Goal: Task Accomplishment & Management: Use online tool/utility

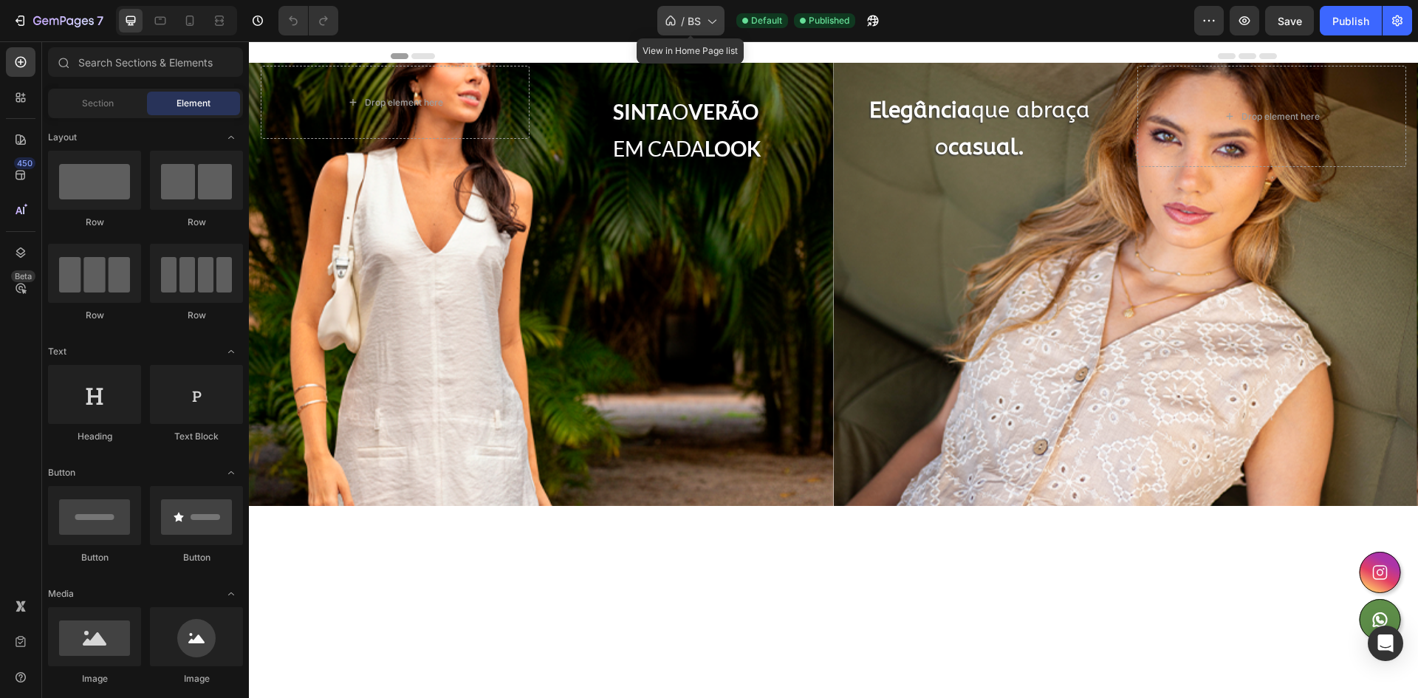
click at [704, 21] on icon at bounding box center [711, 20] width 15 height 15
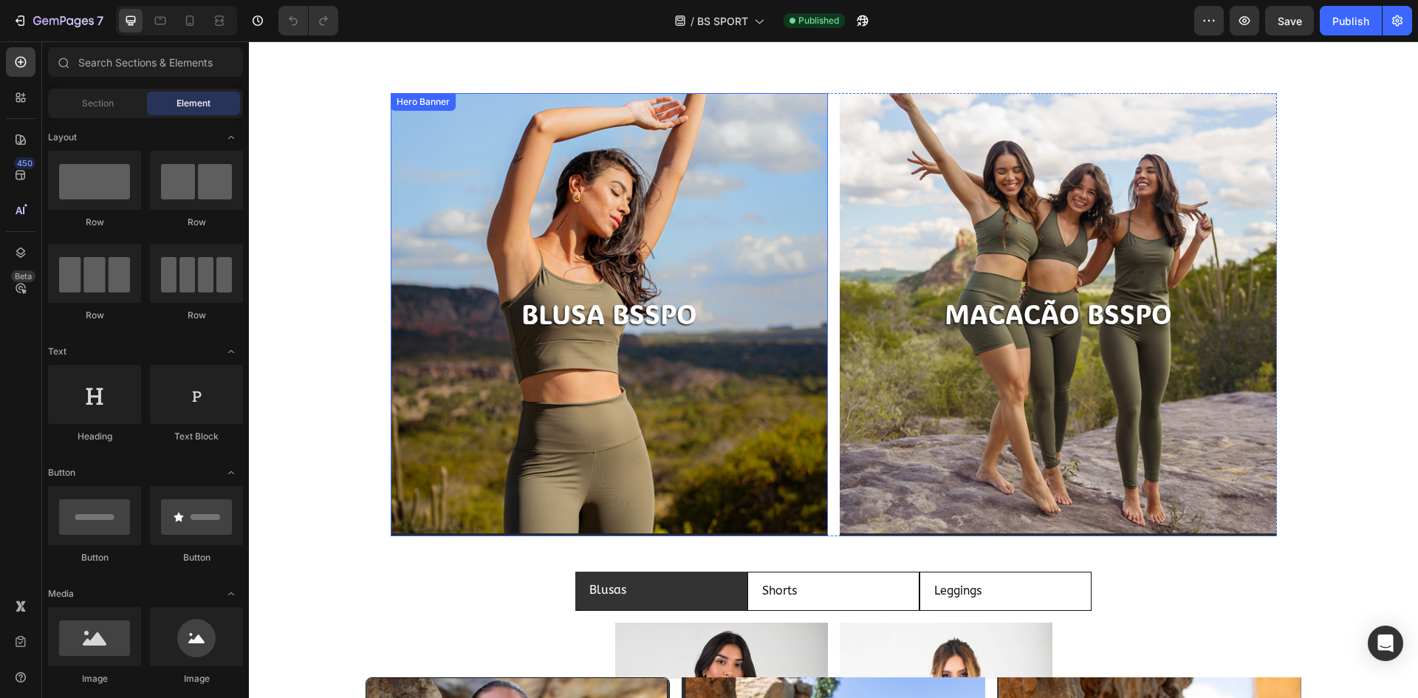
scroll to position [369, 0]
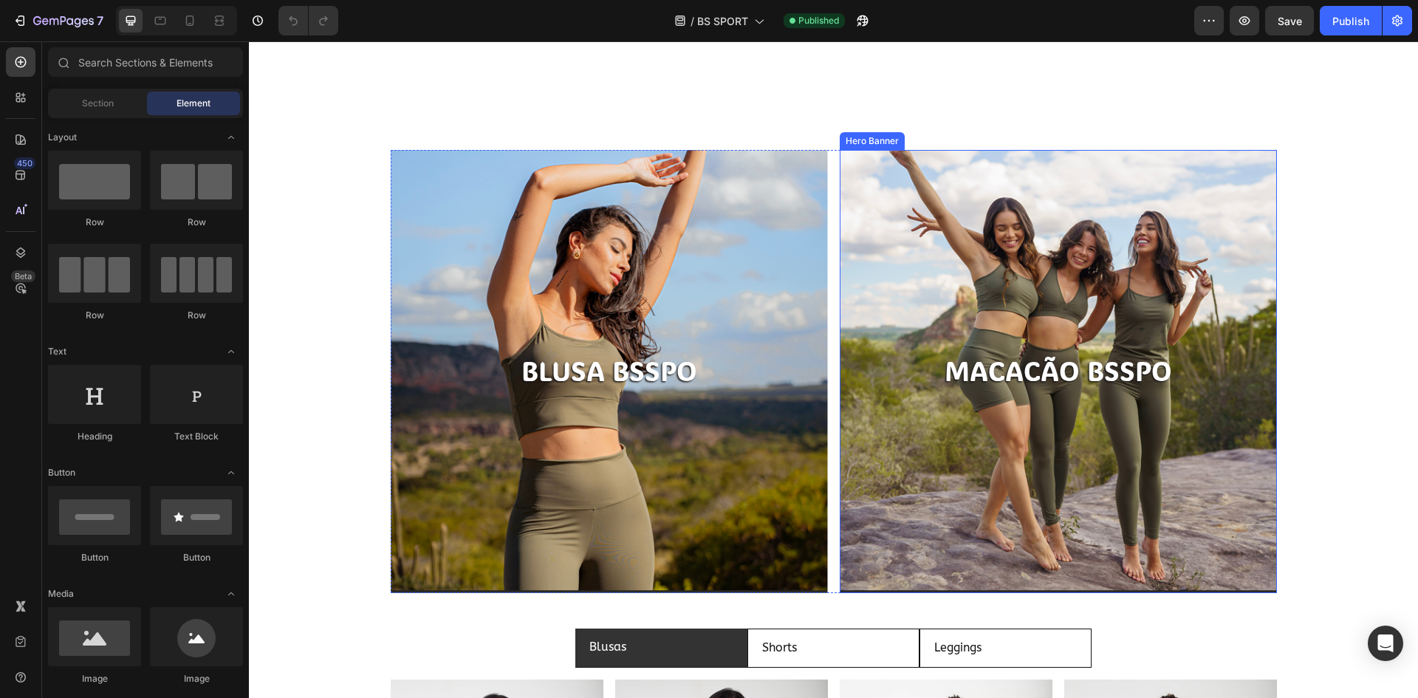
click at [998, 253] on div "Background Image" at bounding box center [1058, 371] width 437 height 443
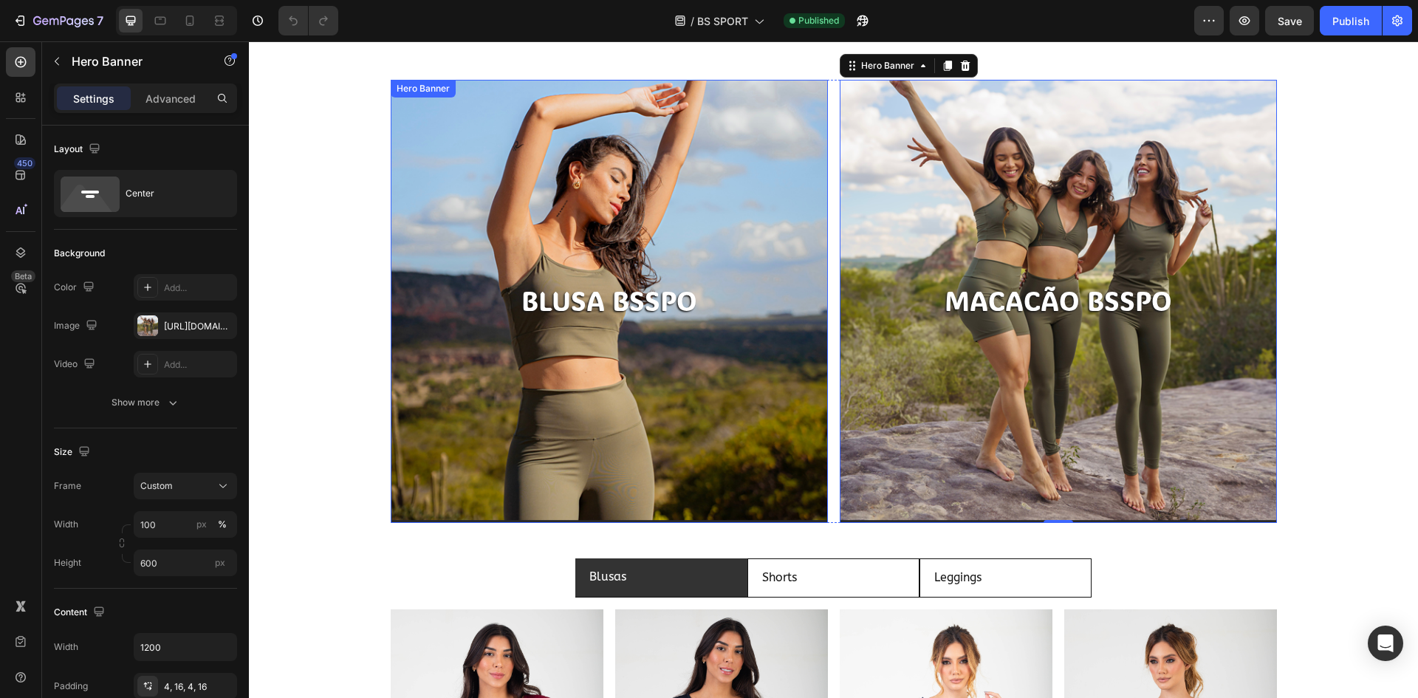
scroll to position [0, 0]
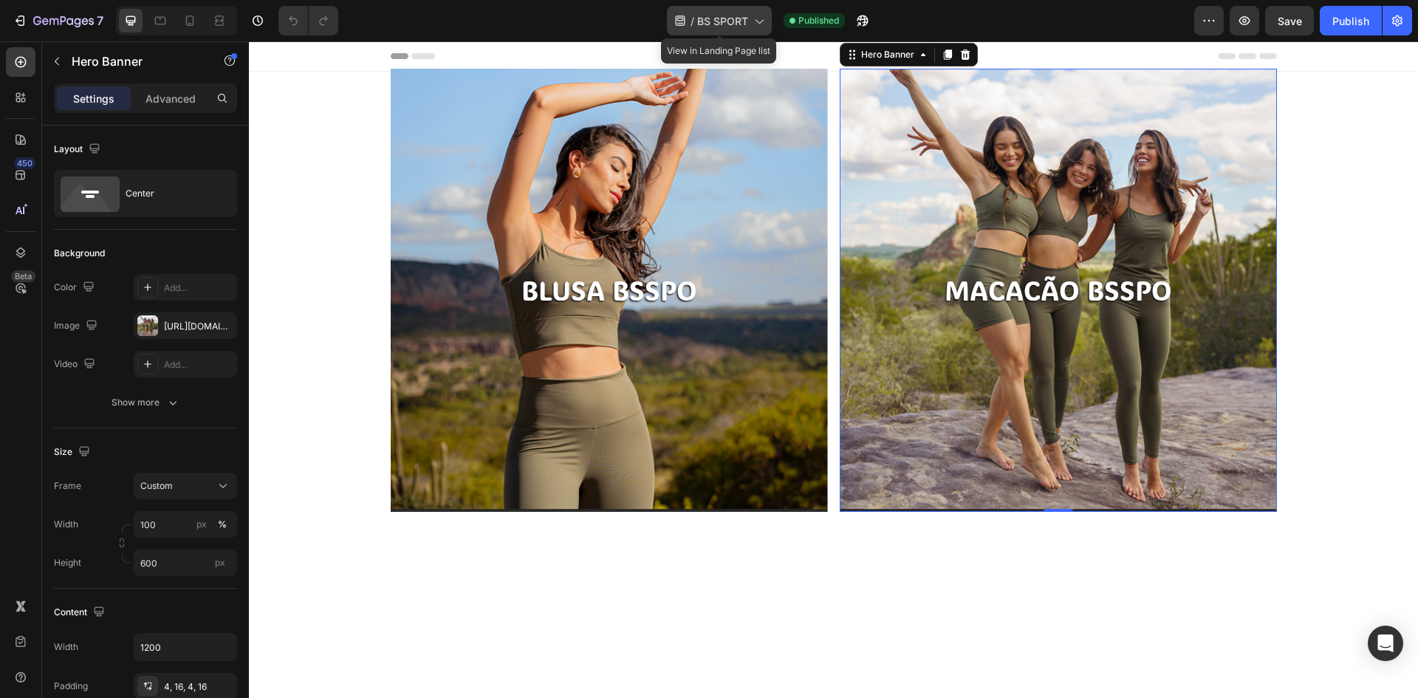
click at [755, 22] on icon at bounding box center [758, 20] width 15 height 15
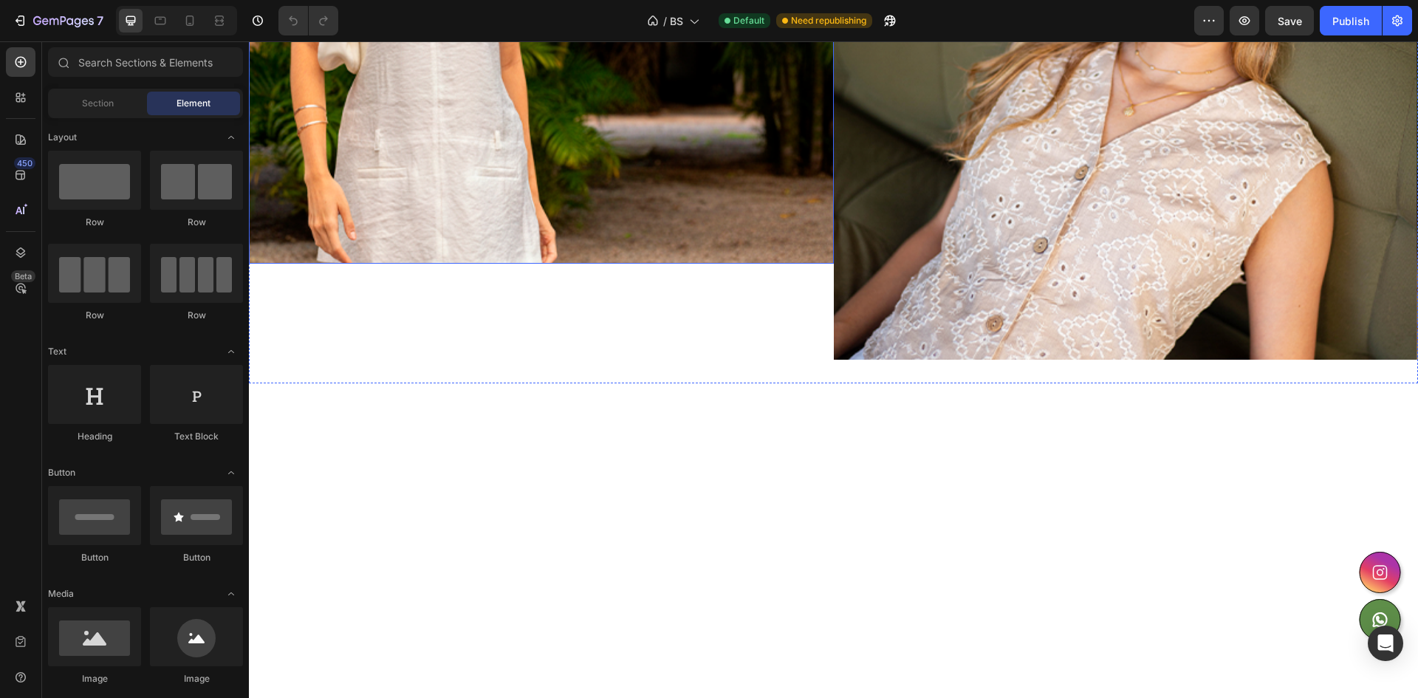
scroll to position [443, 0]
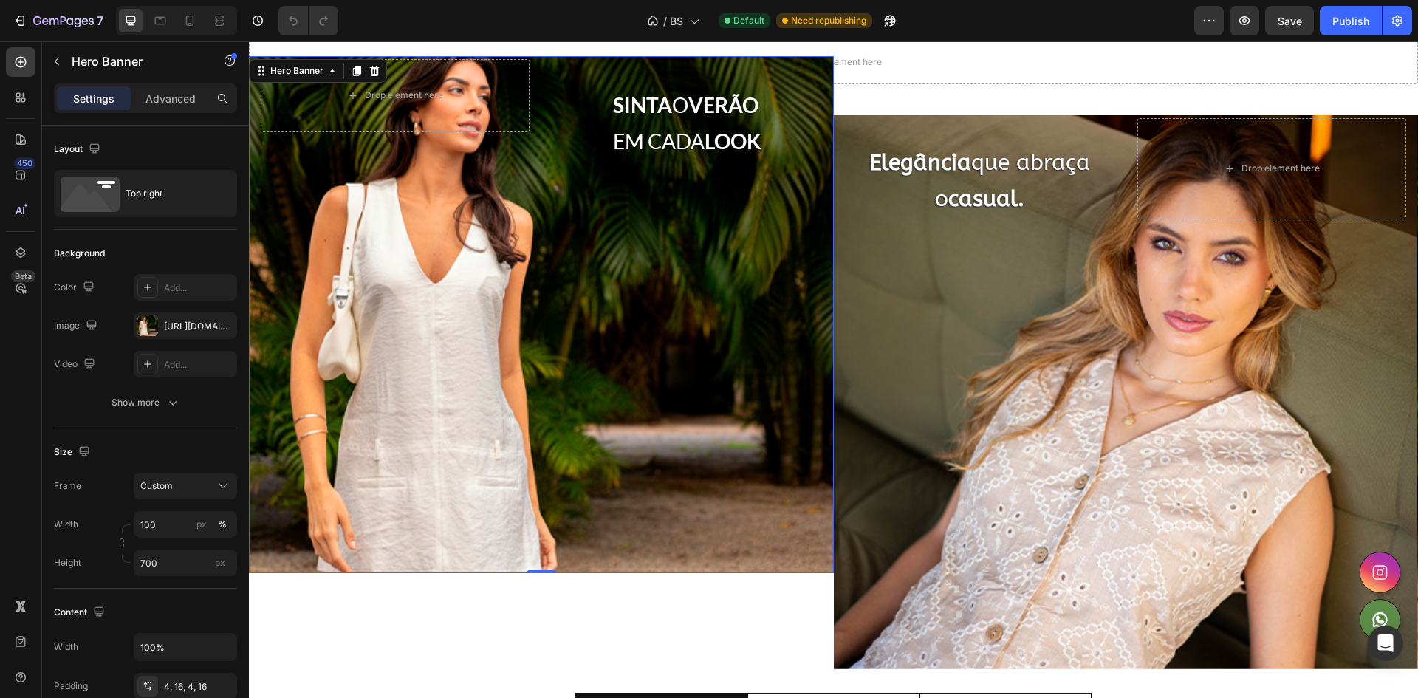
click at [409, 312] on div "Background Image" at bounding box center [541, 314] width 585 height 517
click at [188, 97] on p "Advanced" at bounding box center [171, 99] width 50 height 16
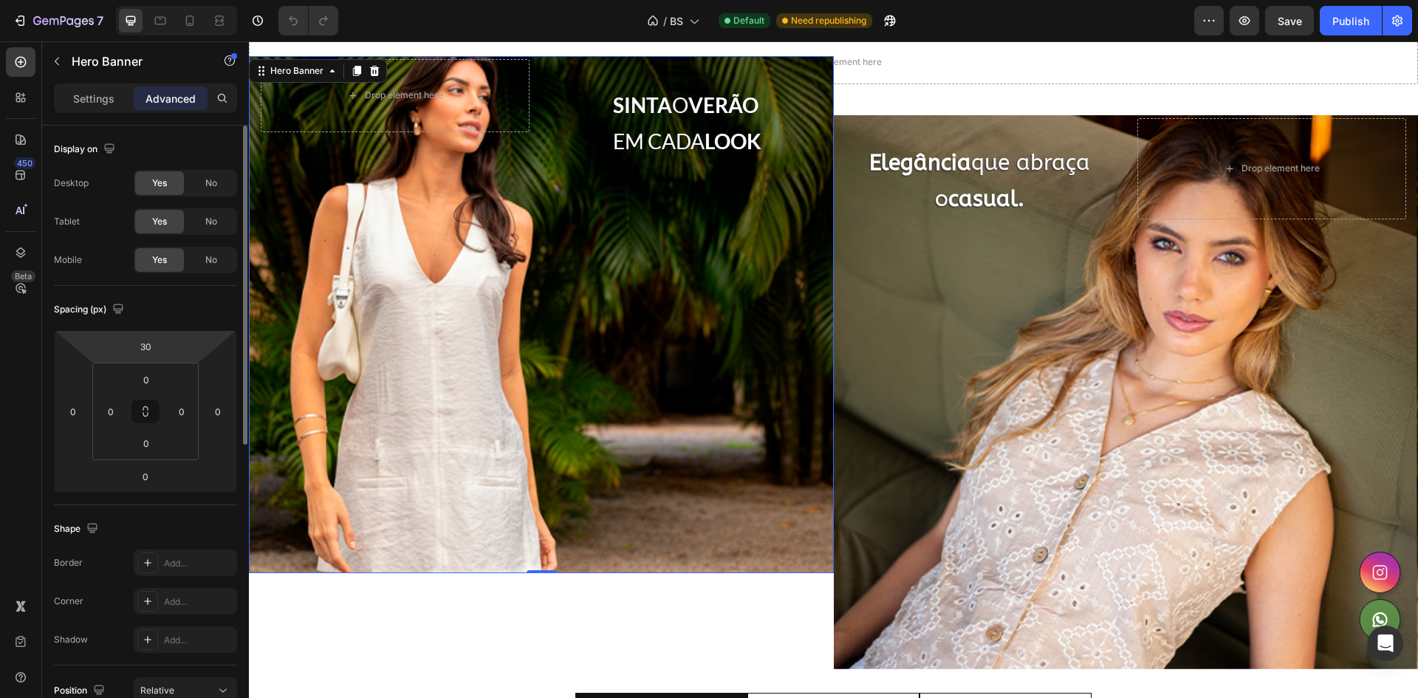
click at [167, 0] on html "7 Version history / BS Default Need republishing Preview Save Publish 450 Beta …" at bounding box center [709, 0] width 1418 height 0
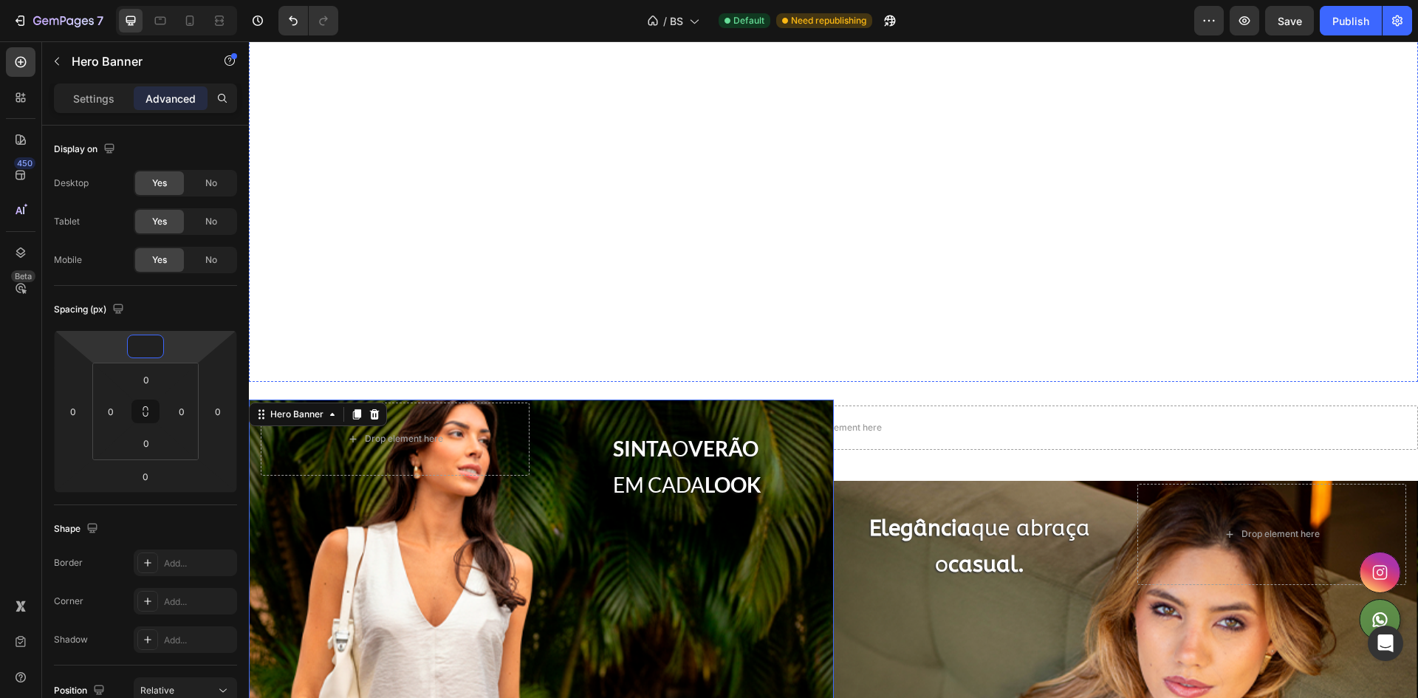
scroll to position [74, 0]
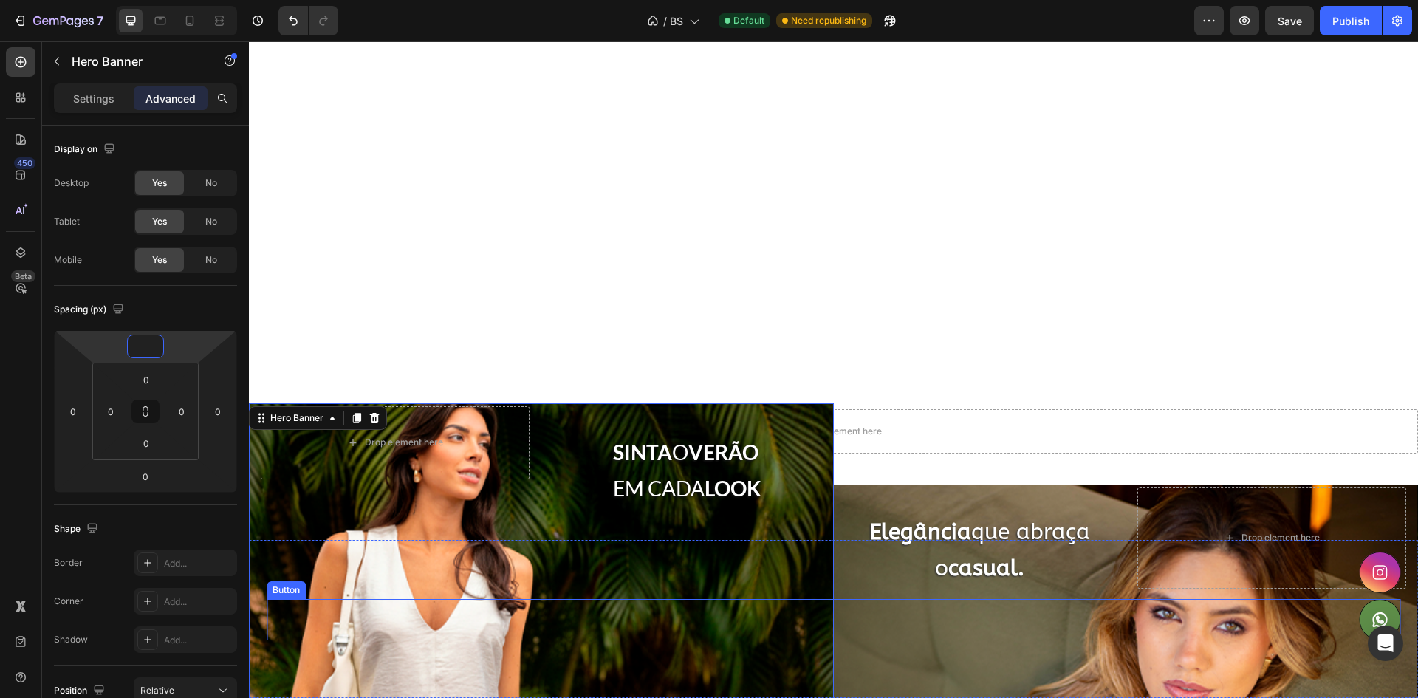
click at [1076, 606] on div "Button" at bounding box center [834, 619] width 1134 height 41
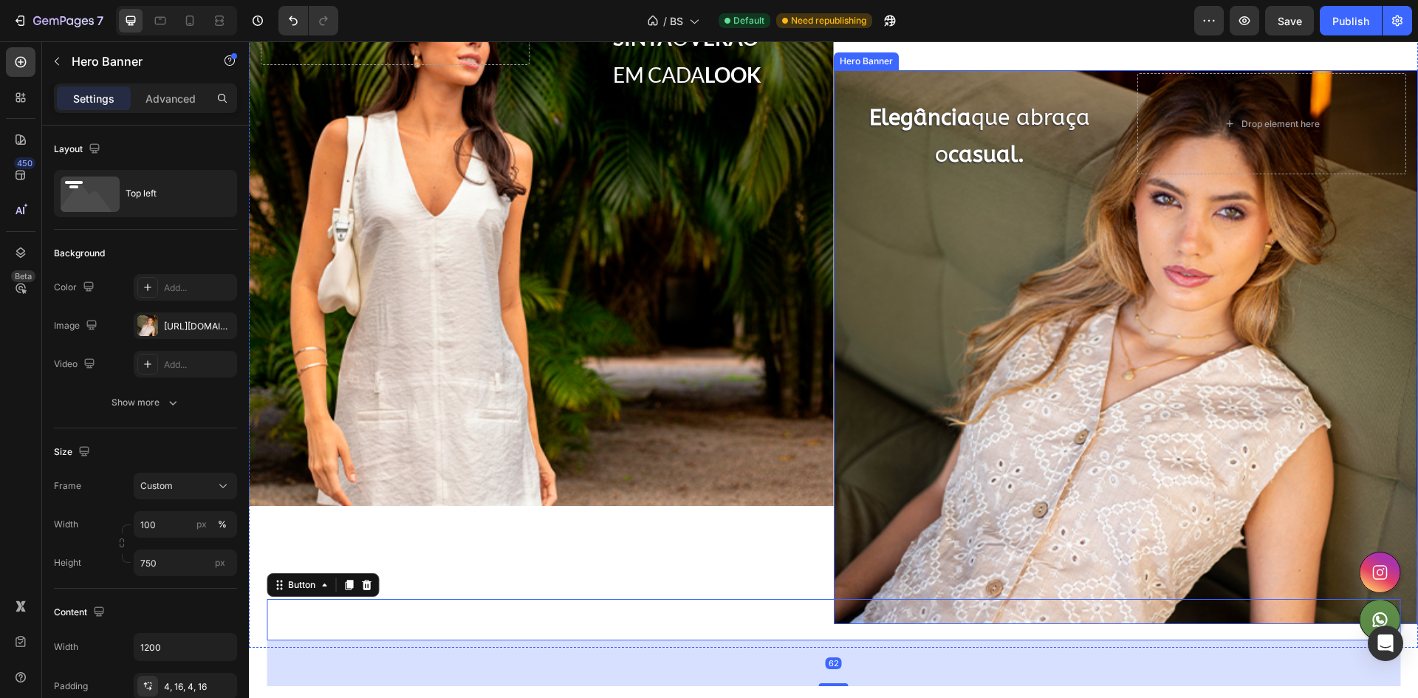
click at [1083, 174] on div "Elegância que abraça o casual. Text Block" at bounding box center [980, 123] width 269 height 101
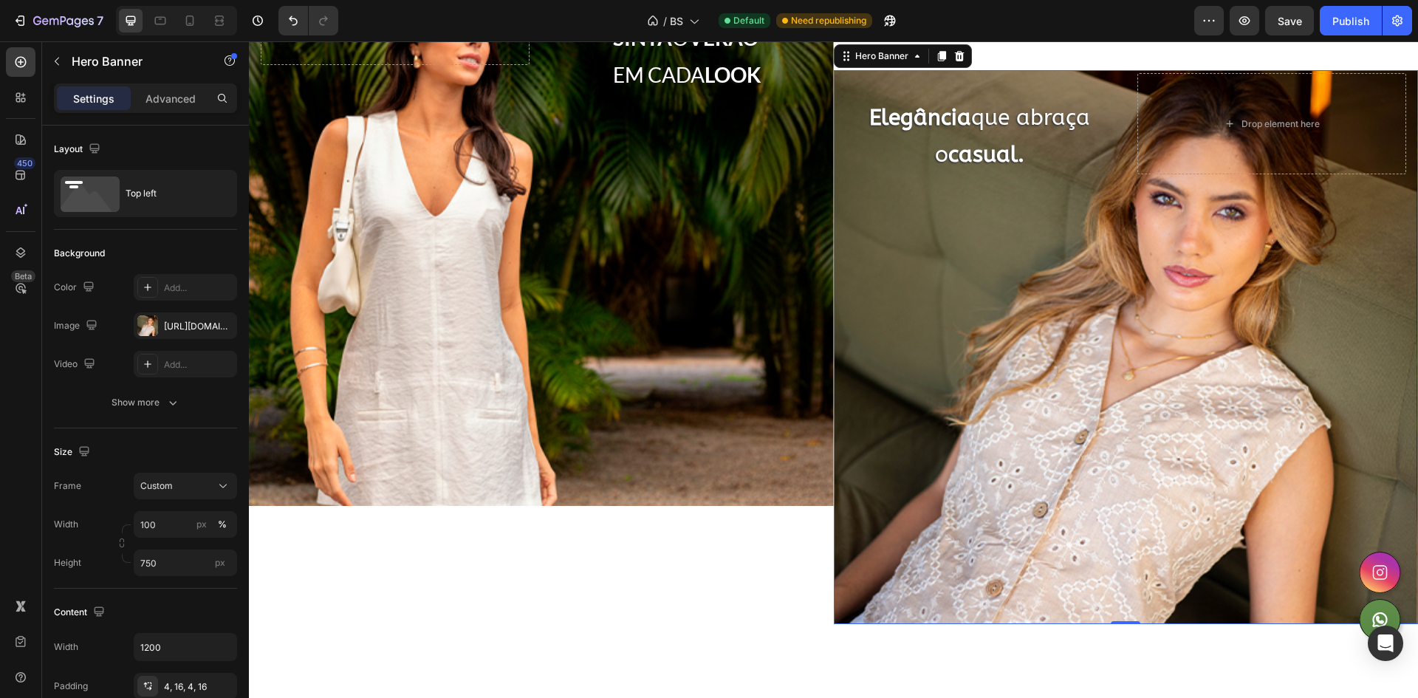
click at [170, 110] on div "Settings Advanced" at bounding box center [145, 98] width 183 height 30
click at [173, 107] on div "Advanced" at bounding box center [171, 98] width 74 height 24
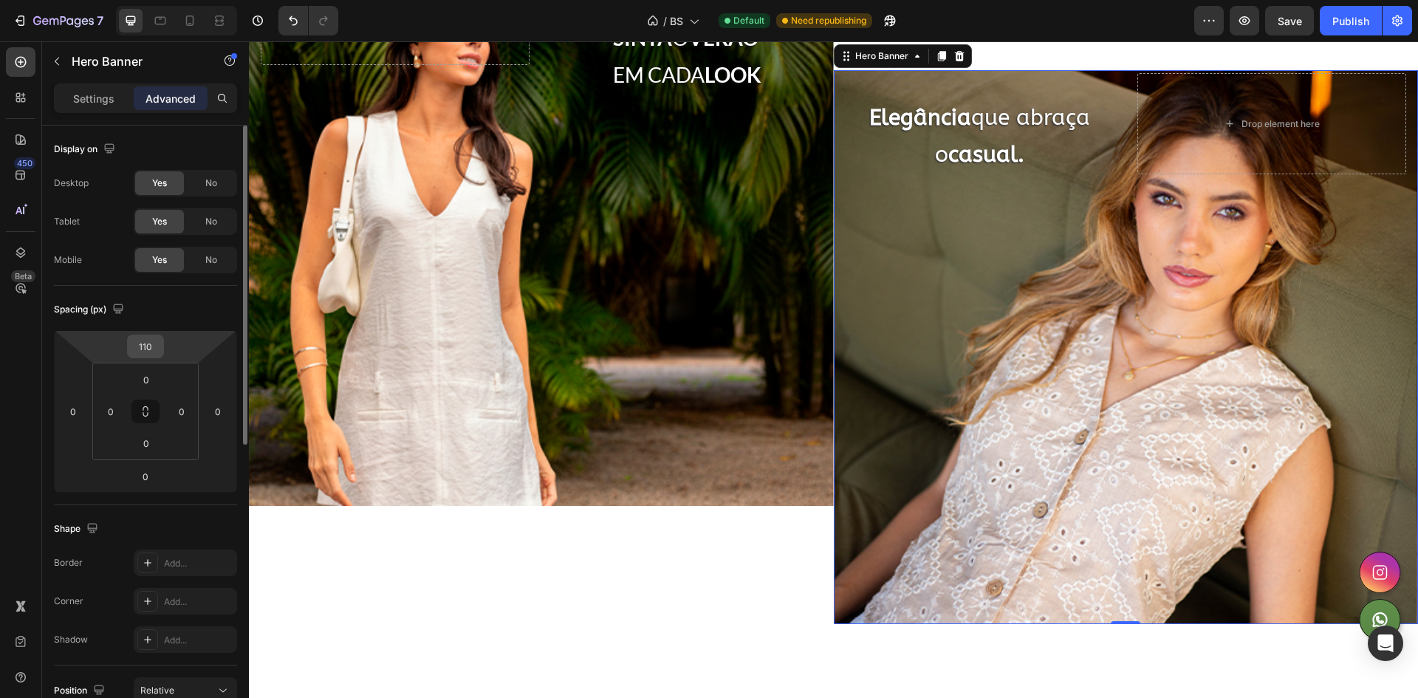
click at [160, 347] on input "110" at bounding box center [146, 346] width 30 height 22
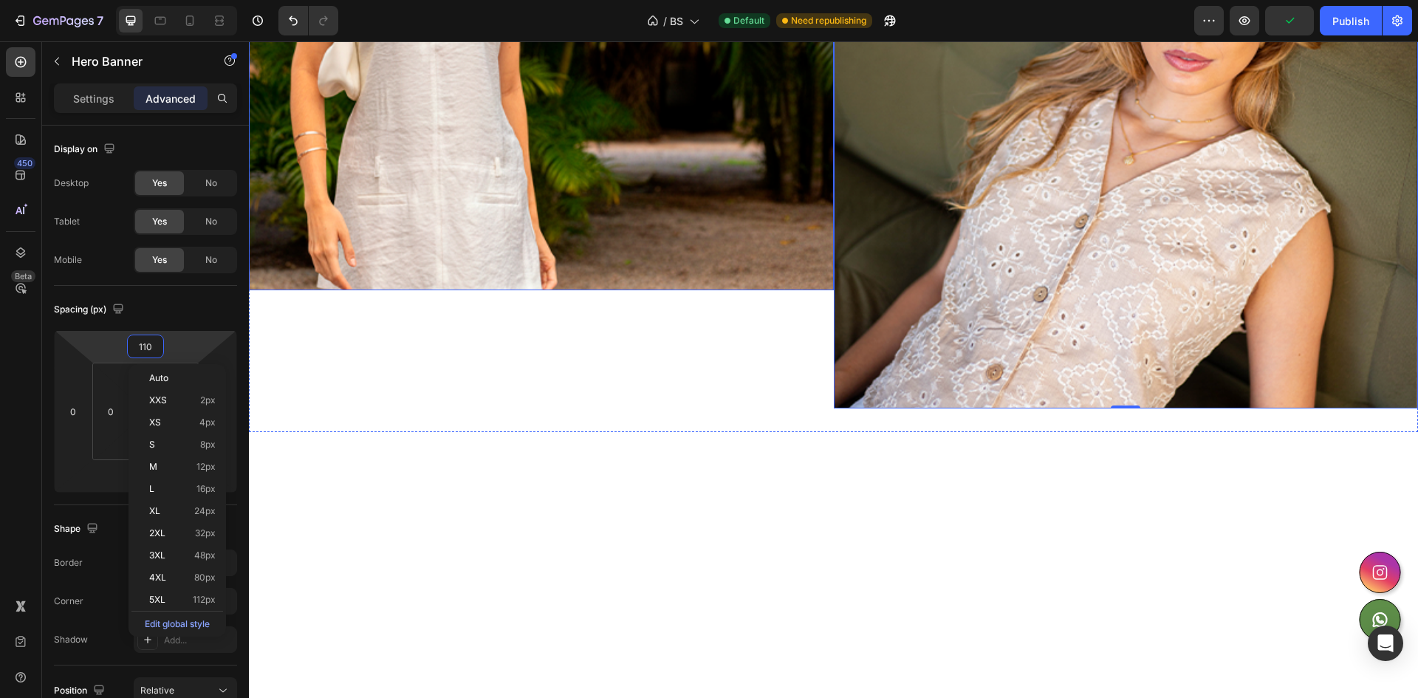
scroll to position [295, 0]
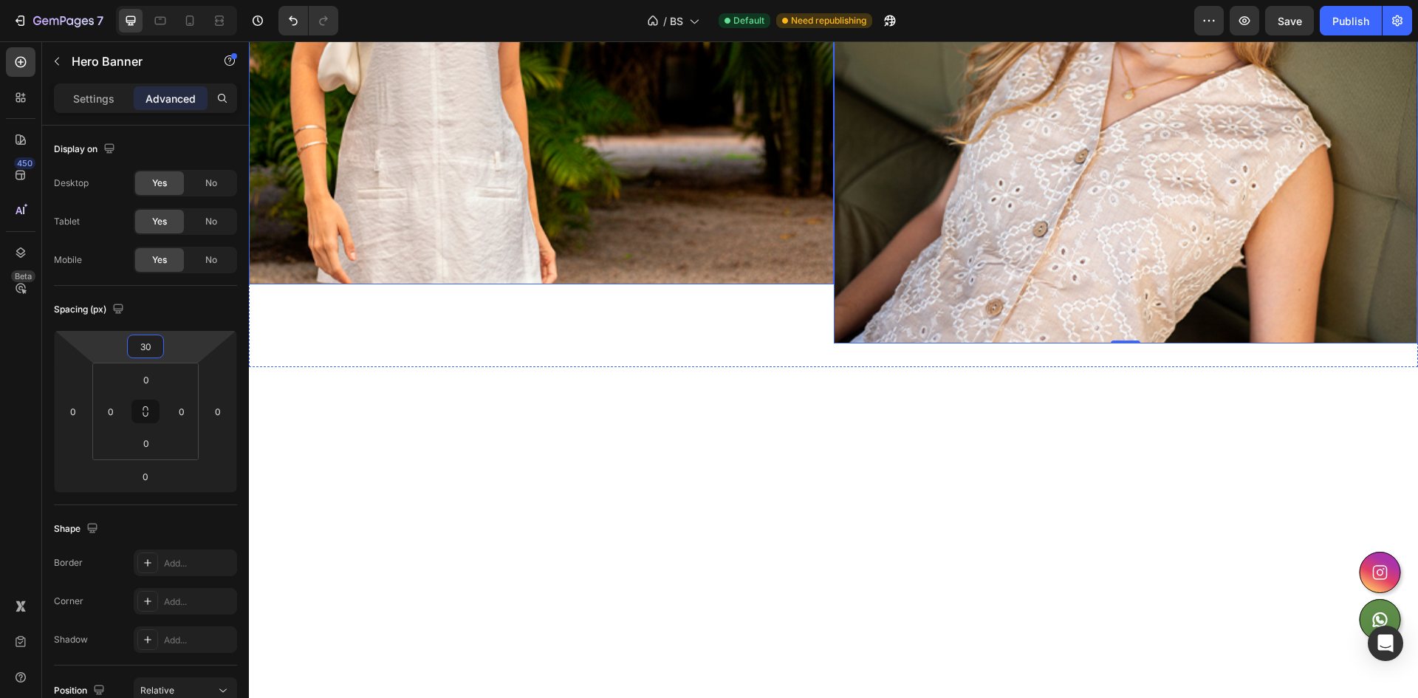
type input "3"
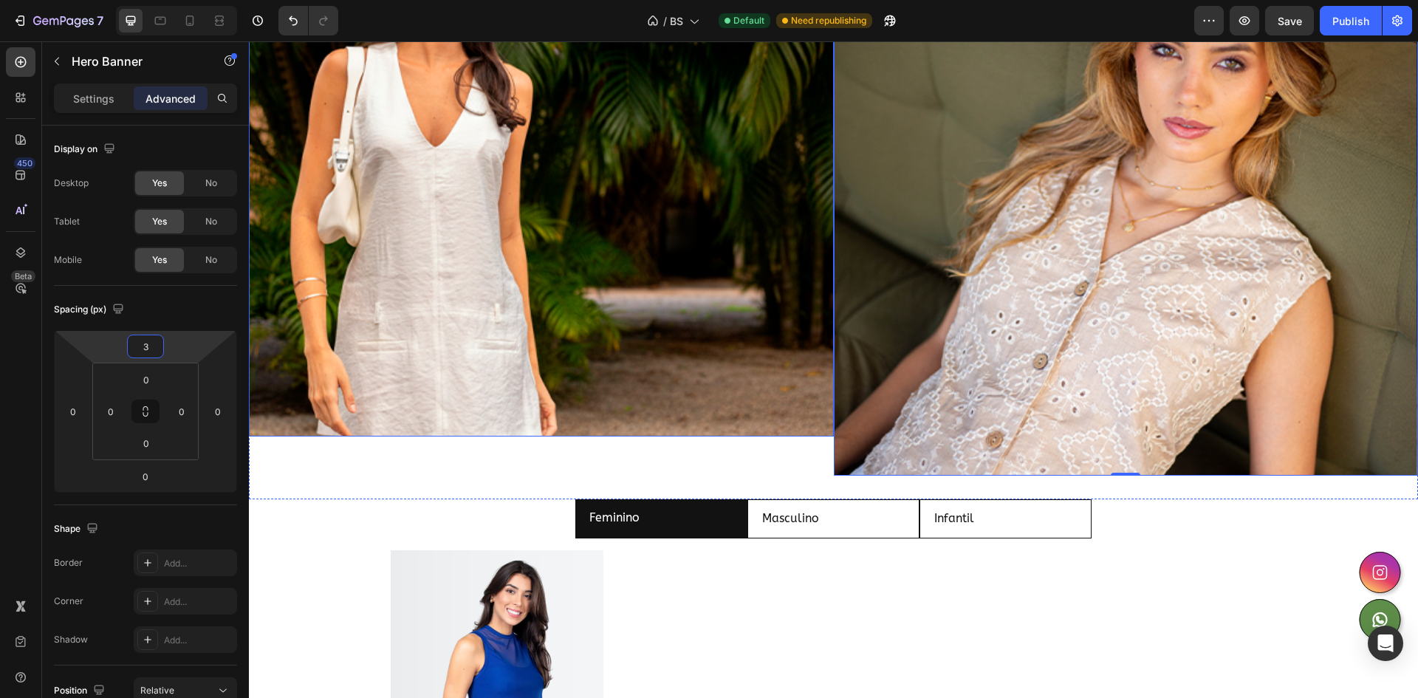
scroll to position [517, 0]
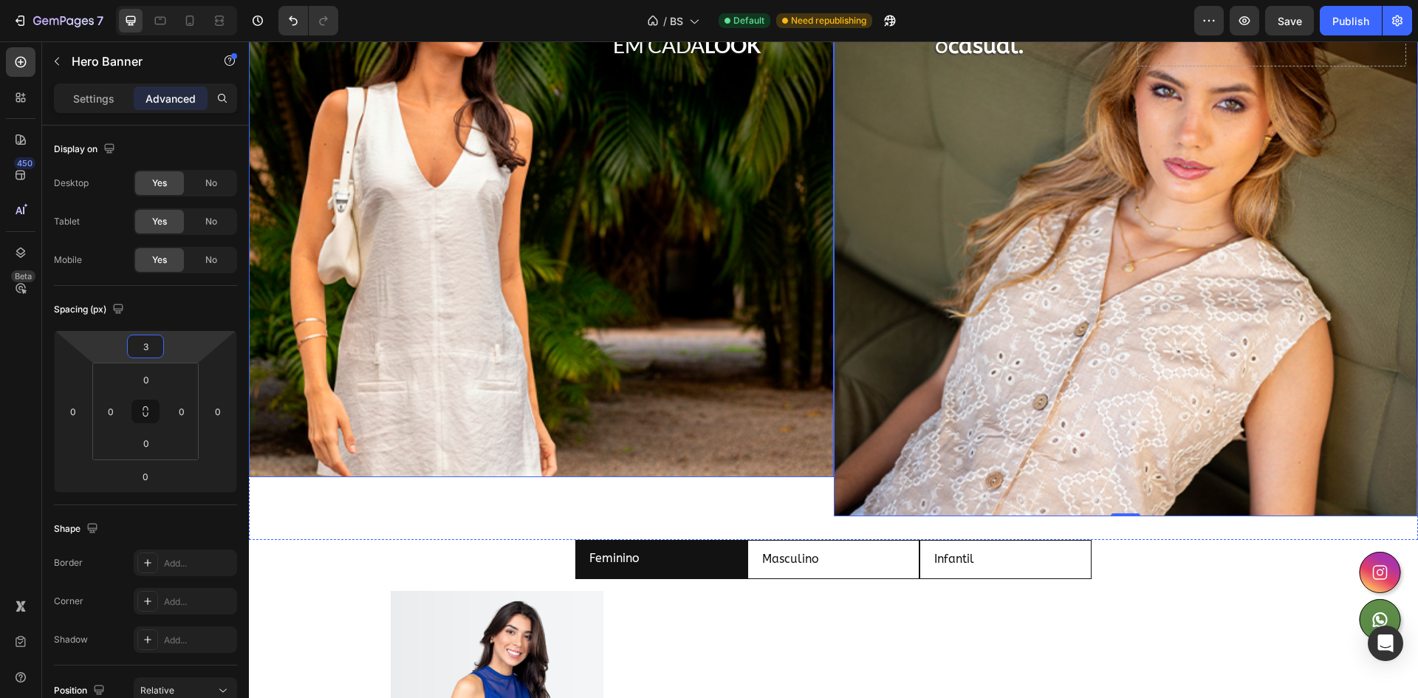
click at [725, 420] on div "Background Image" at bounding box center [541, 218] width 585 height 517
click at [907, 430] on div "Background Image" at bounding box center [1126, 239] width 585 height 554
click at [593, 383] on div "Background Image" at bounding box center [541, 218] width 585 height 517
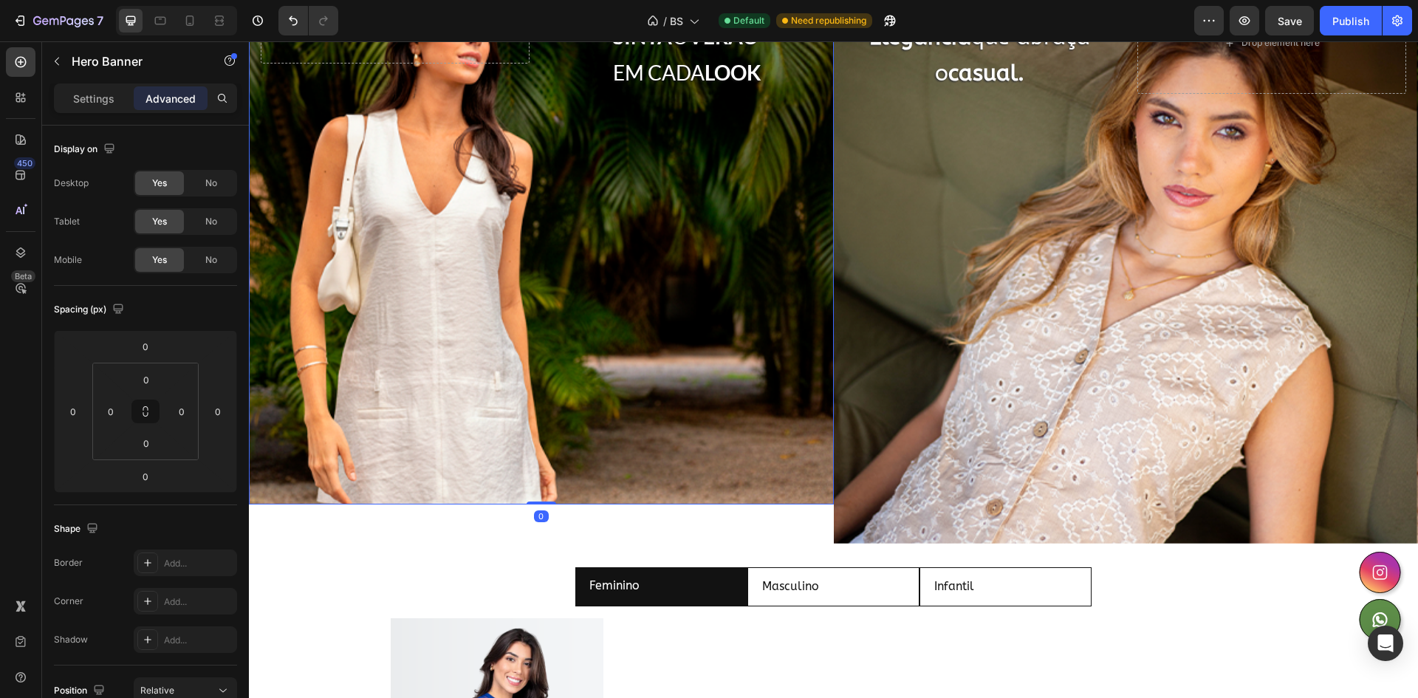
scroll to position [369, 0]
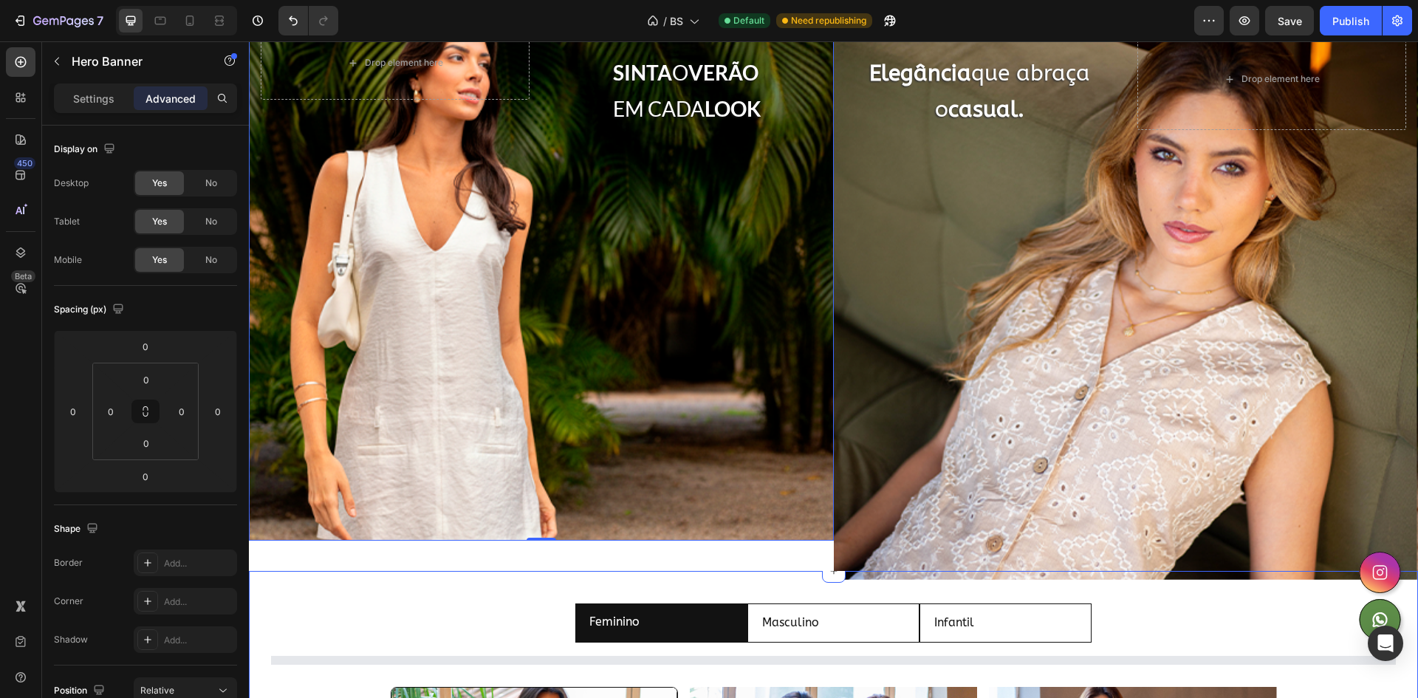
scroll to position [517, 0]
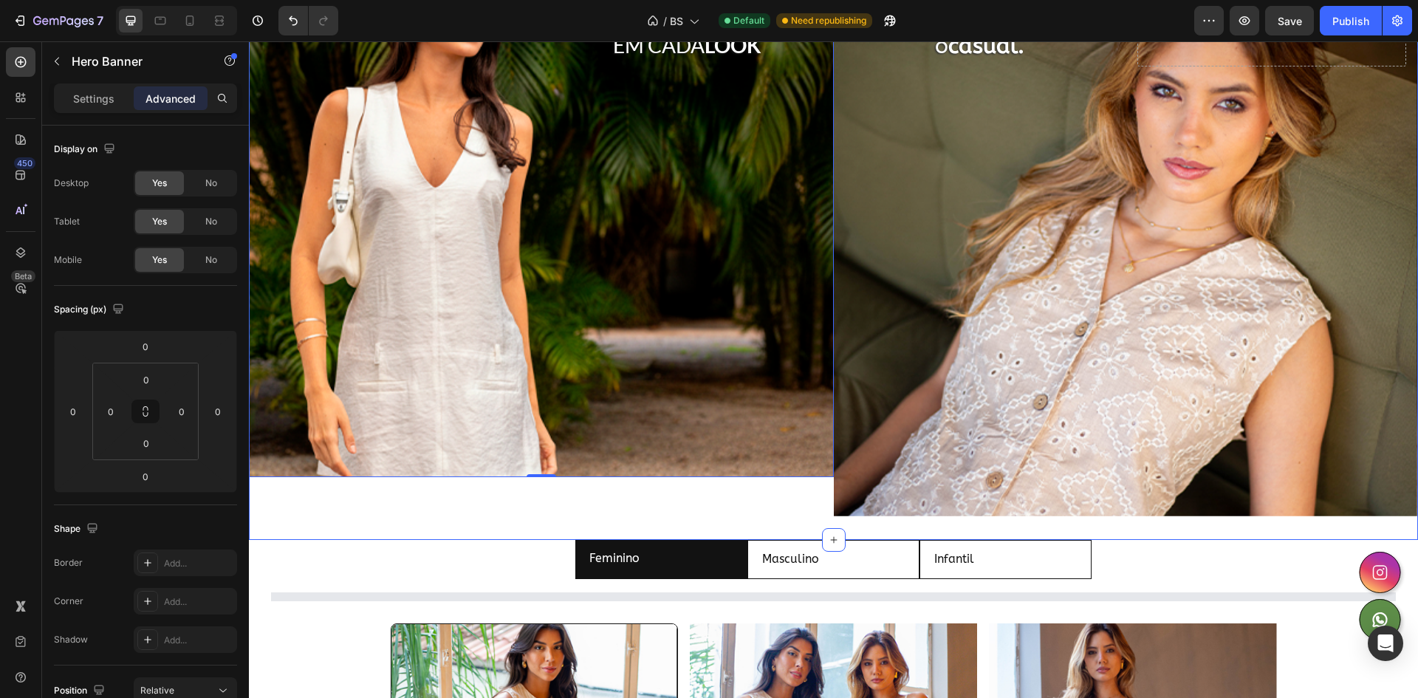
click at [755, 445] on div "Background Image" at bounding box center [541, 218] width 585 height 517
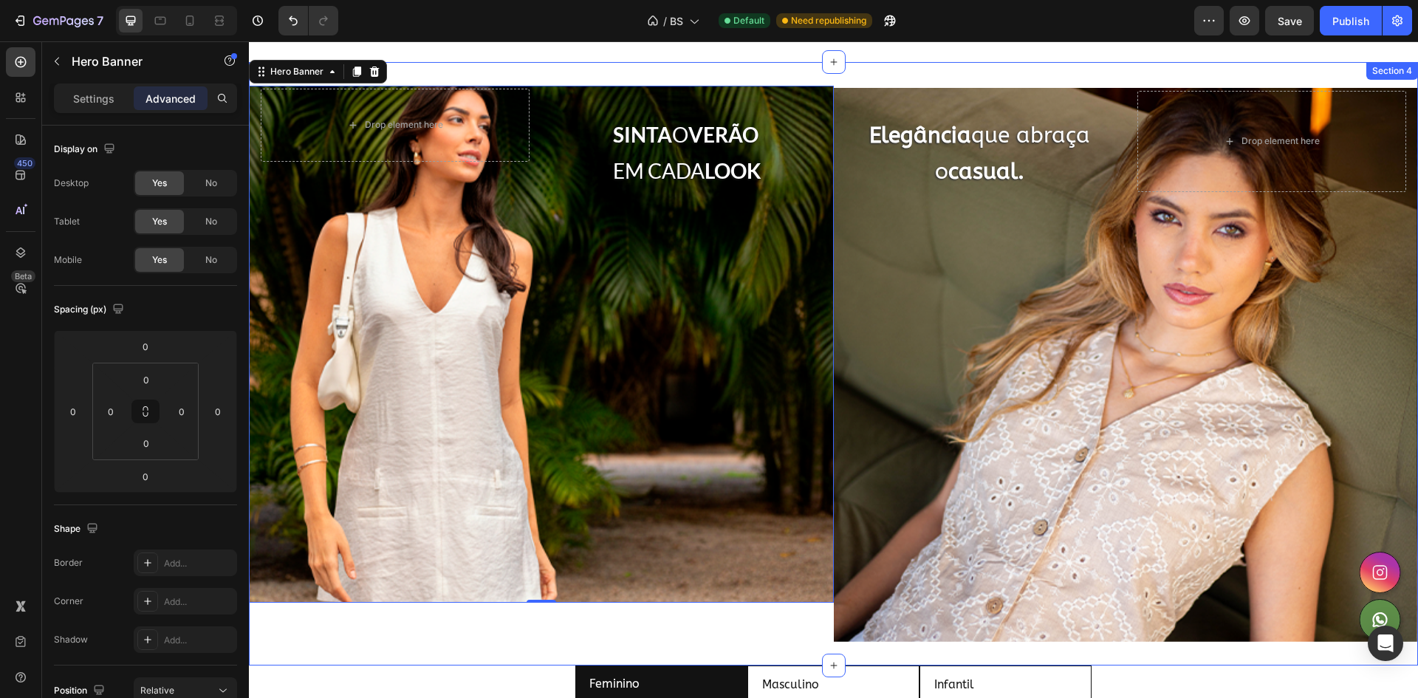
scroll to position [295, 0]
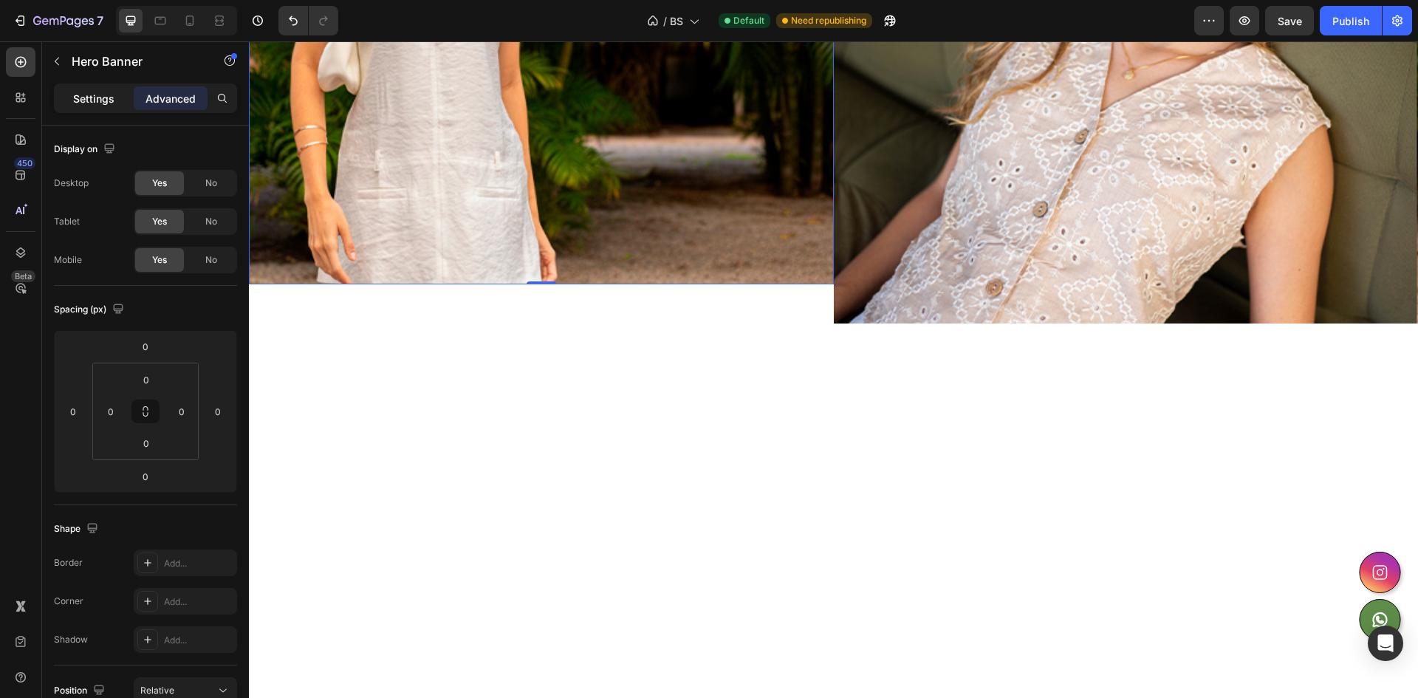
click at [120, 98] on div "Settings" at bounding box center [94, 98] width 74 height 24
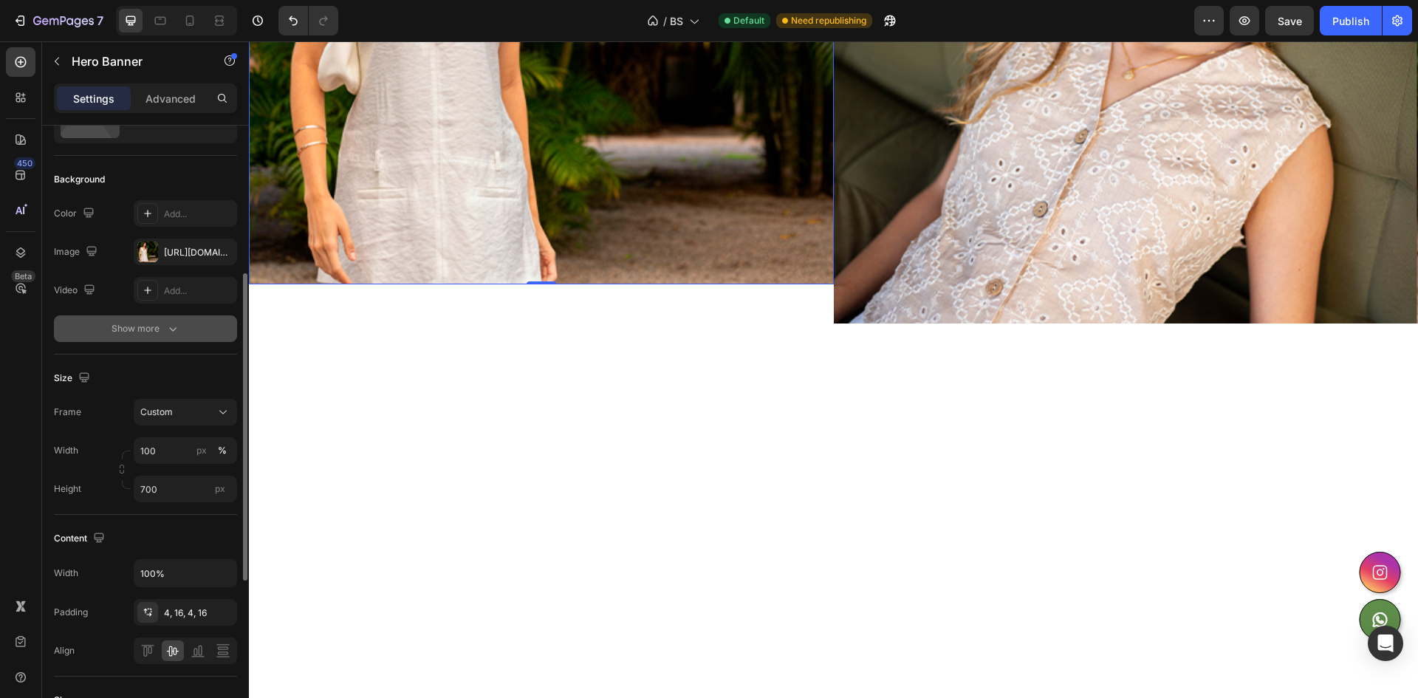
scroll to position [148, 0]
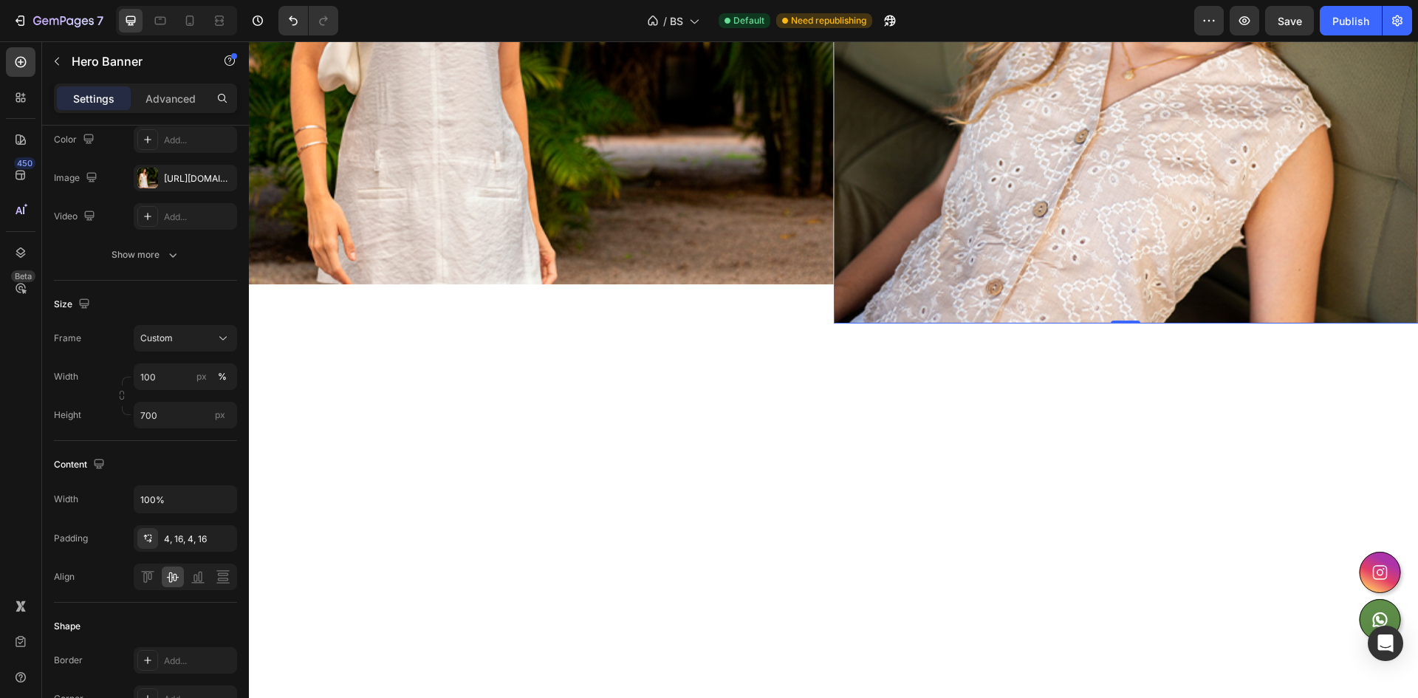
click at [939, 324] on div "Background Image" at bounding box center [1126, 47] width 585 height 554
click at [177, 377] on input "100" at bounding box center [185, 376] width 103 height 27
click at [105, 387] on div "Width 100 px %" at bounding box center [145, 376] width 183 height 27
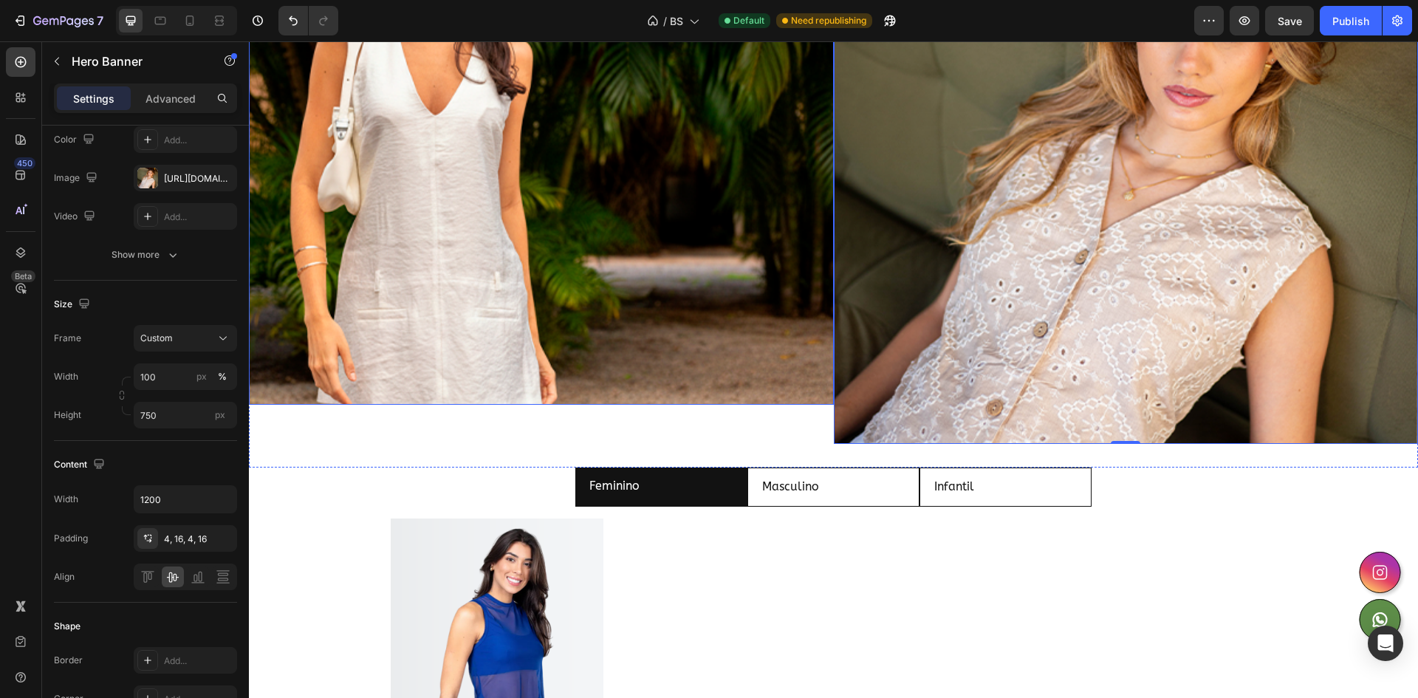
scroll to position [665, 0]
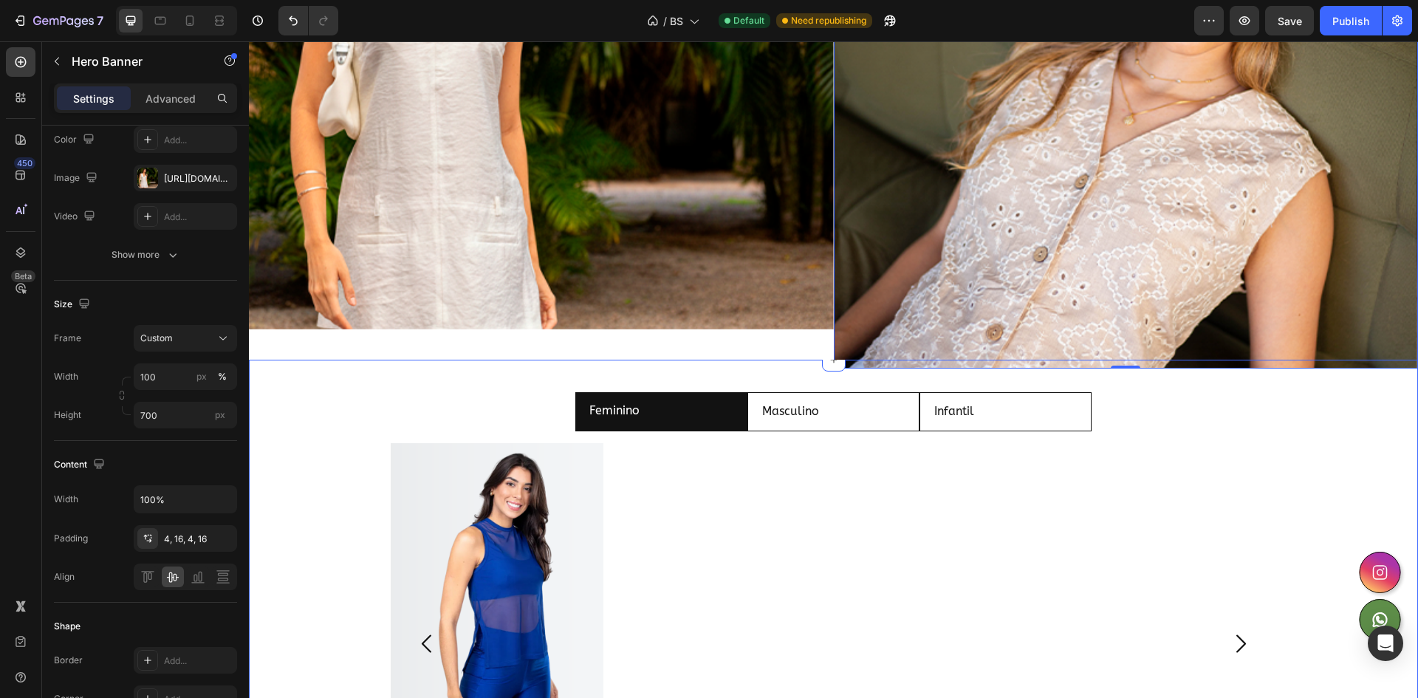
click at [506, 298] on div "Background Image" at bounding box center [541, 70] width 585 height 517
click at [942, 198] on div "Background Image" at bounding box center [1126, 92] width 585 height 554
click at [660, 225] on div "Background Image" at bounding box center [541, 70] width 585 height 517
click at [909, 273] on div "Background Image" at bounding box center [1126, 92] width 585 height 554
click at [173, 498] on input "1200" at bounding box center [185, 499] width 102 height 27
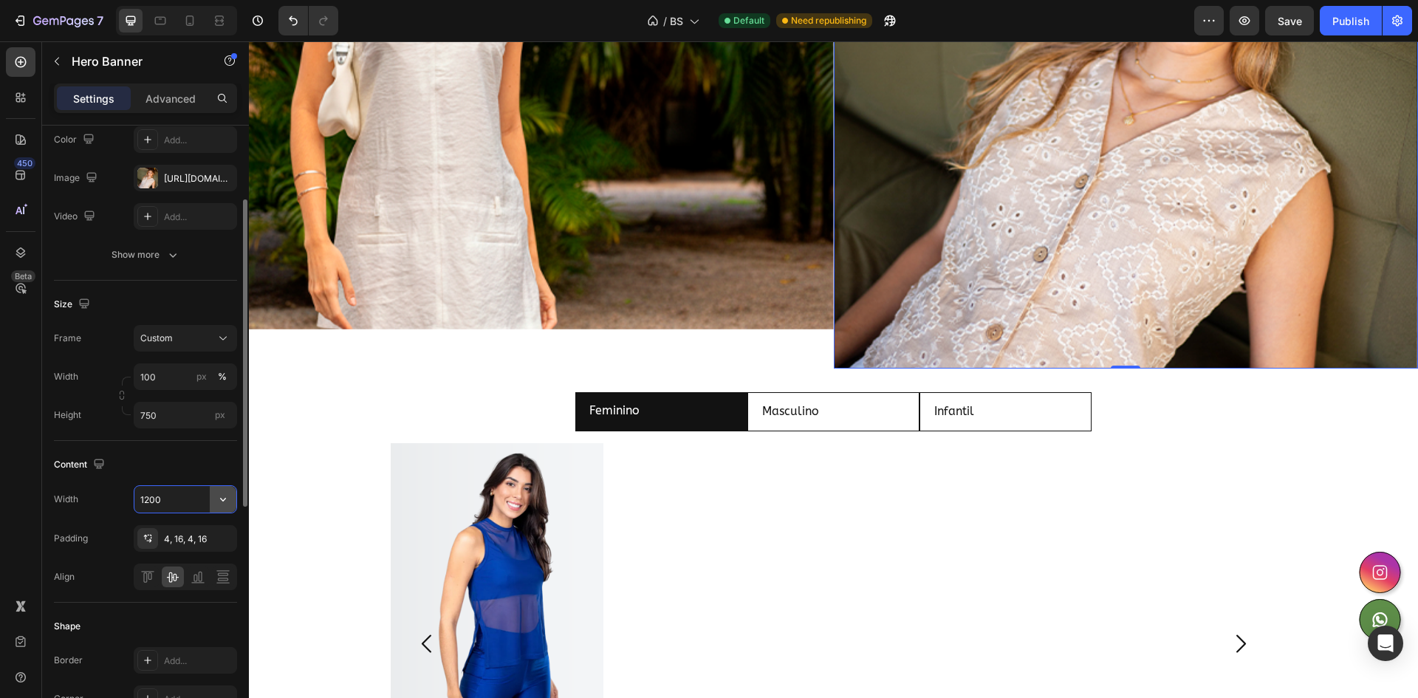
click at [225, 504] on icon "button" at bounding box center [223, 499] width 15 height 15
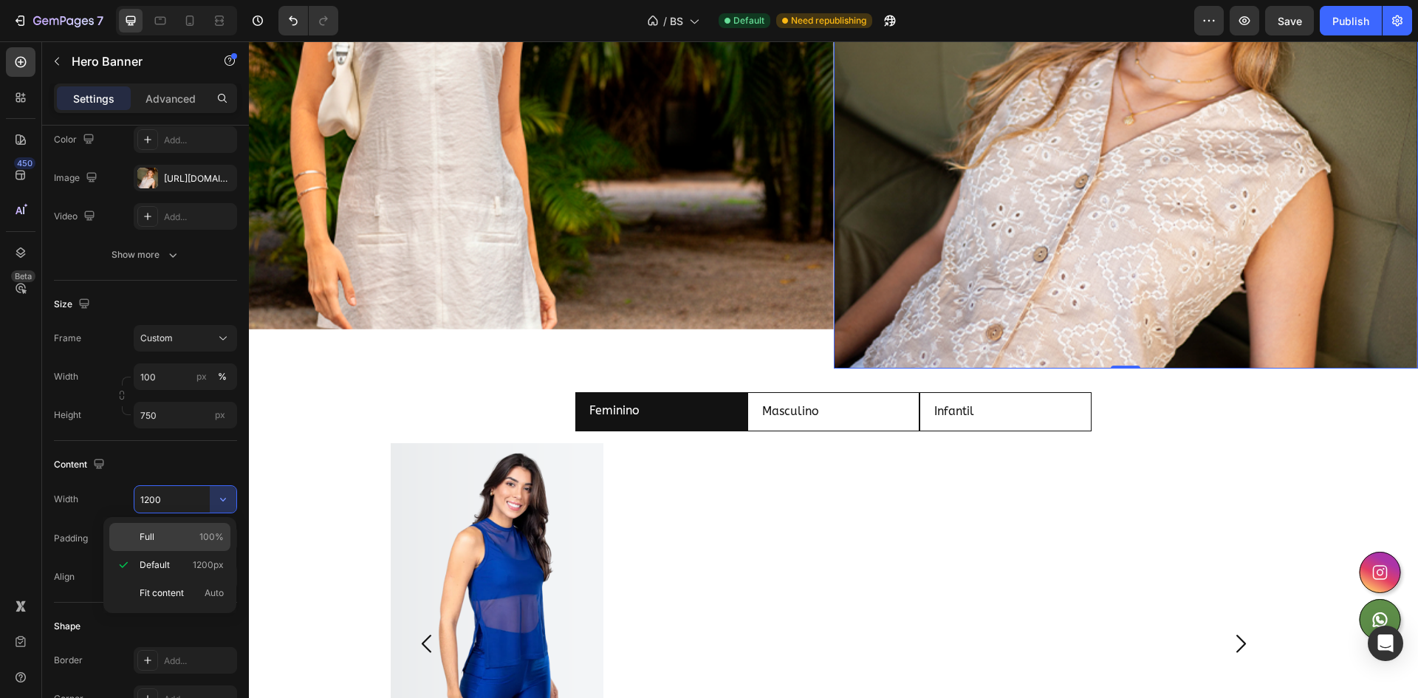
click at [207, 537] on span "100%" at bounding box center [211, 536] width 24 height 13
type input "100%"
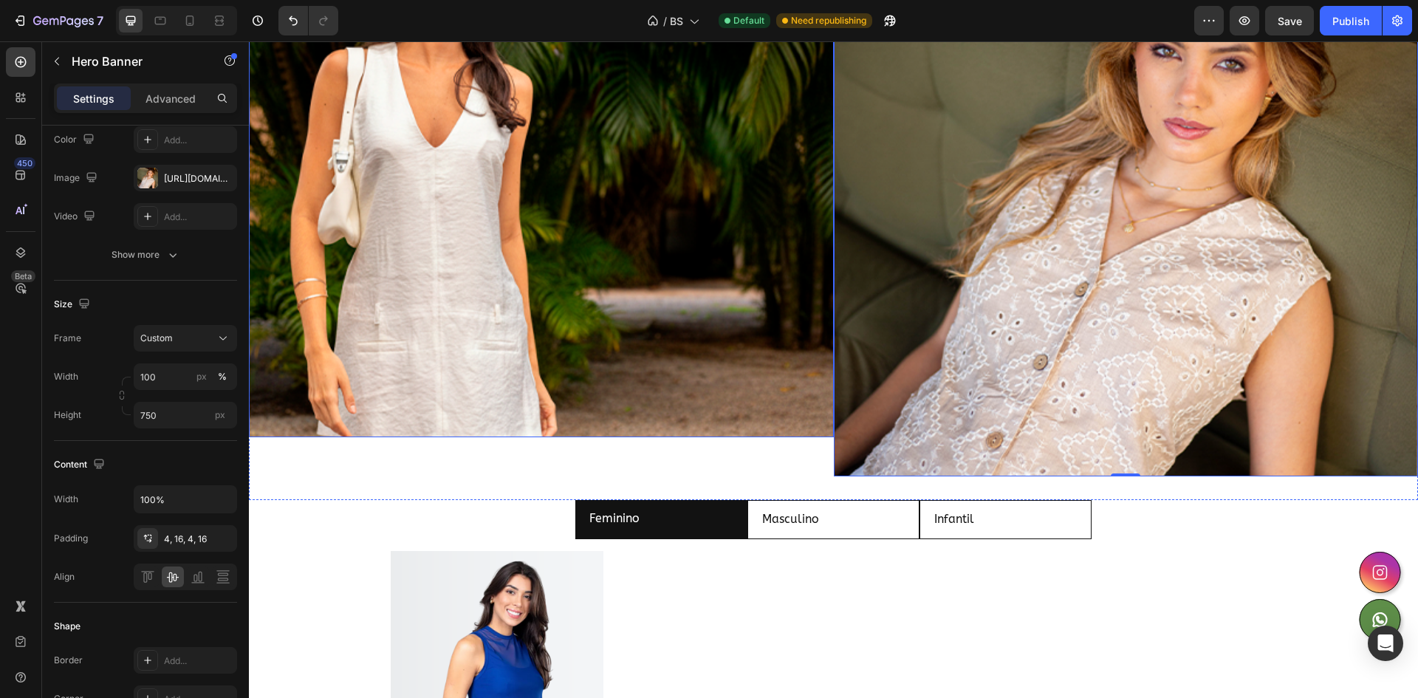
scroll to position [517, 0]
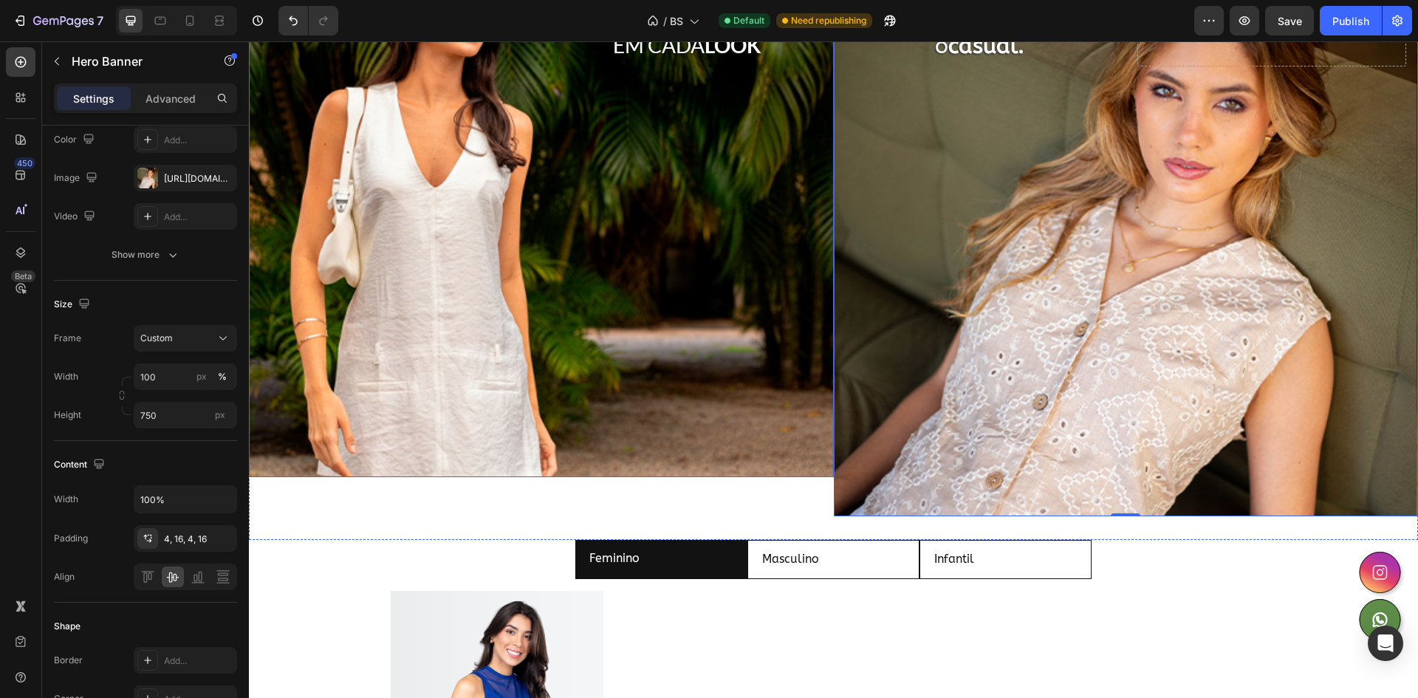
click at [744, 259] on div "Background Image" at bounding box center [541, 218] width 585 height 517
click at [949, 347] on div "Background Image" at bounding box center [1126, 239] width 585 height 554
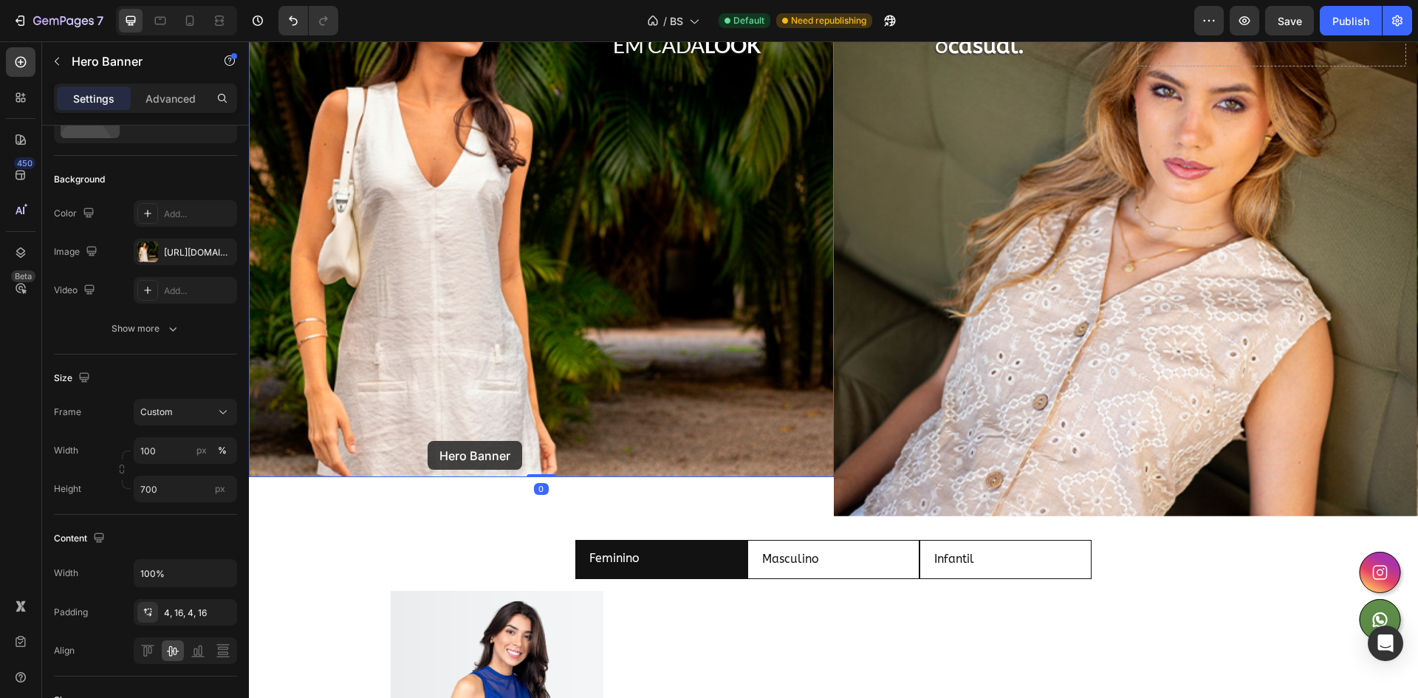
scroll to position [0, 0]
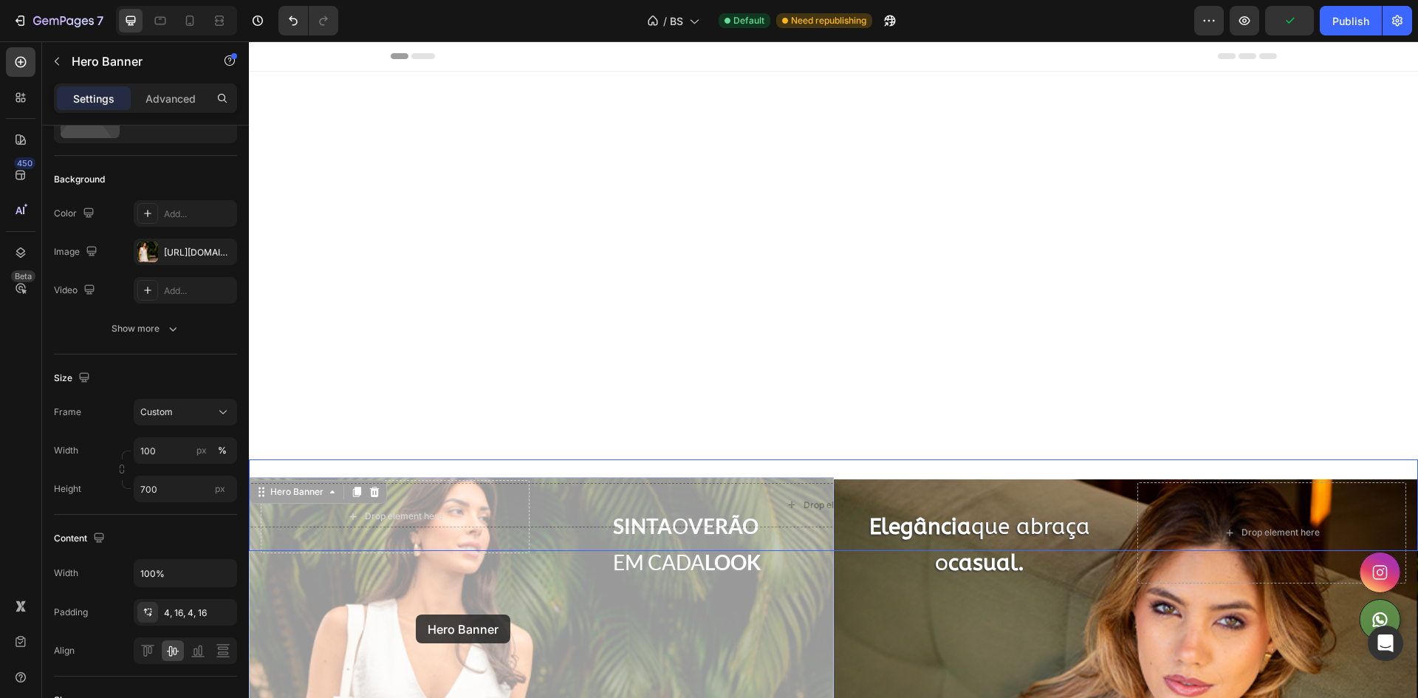
drag, startPoint x: 431, startPoint y: 409, endPoint x: 417, endPoint y: 615, distance: 205.8
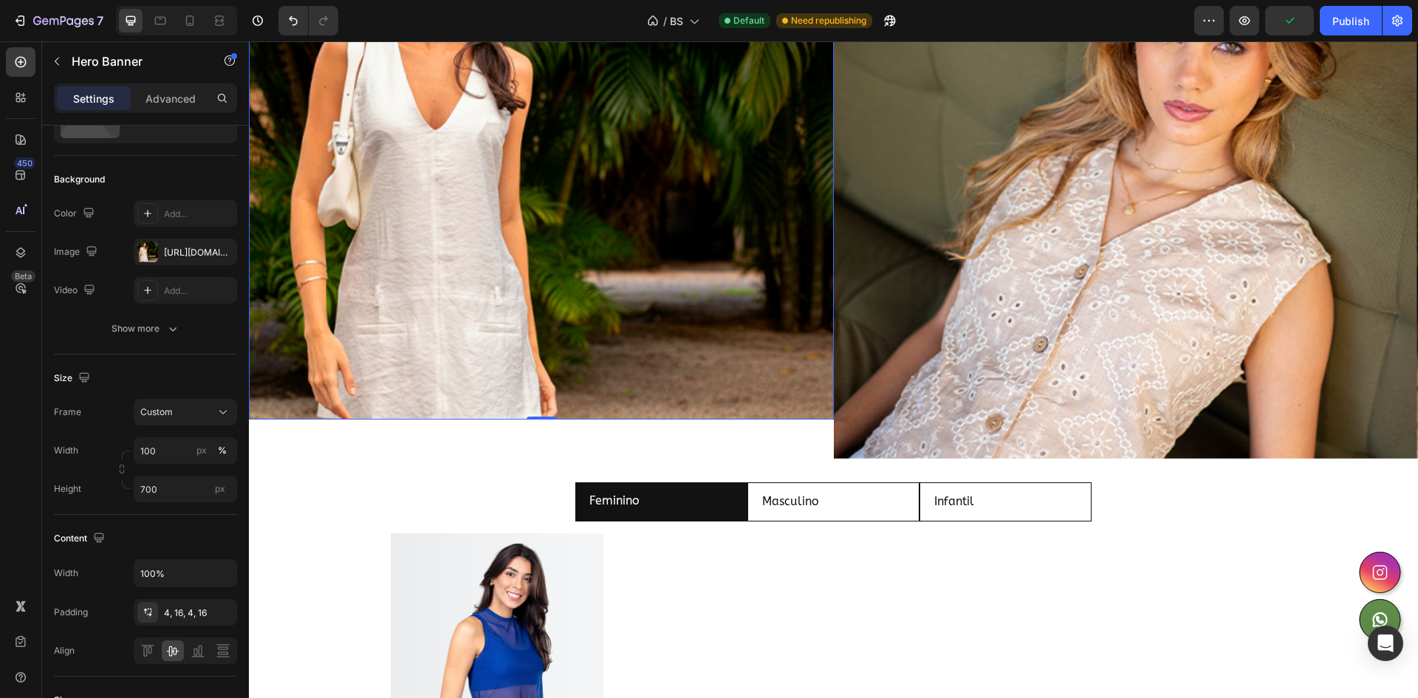
scroll to position [591, 0]
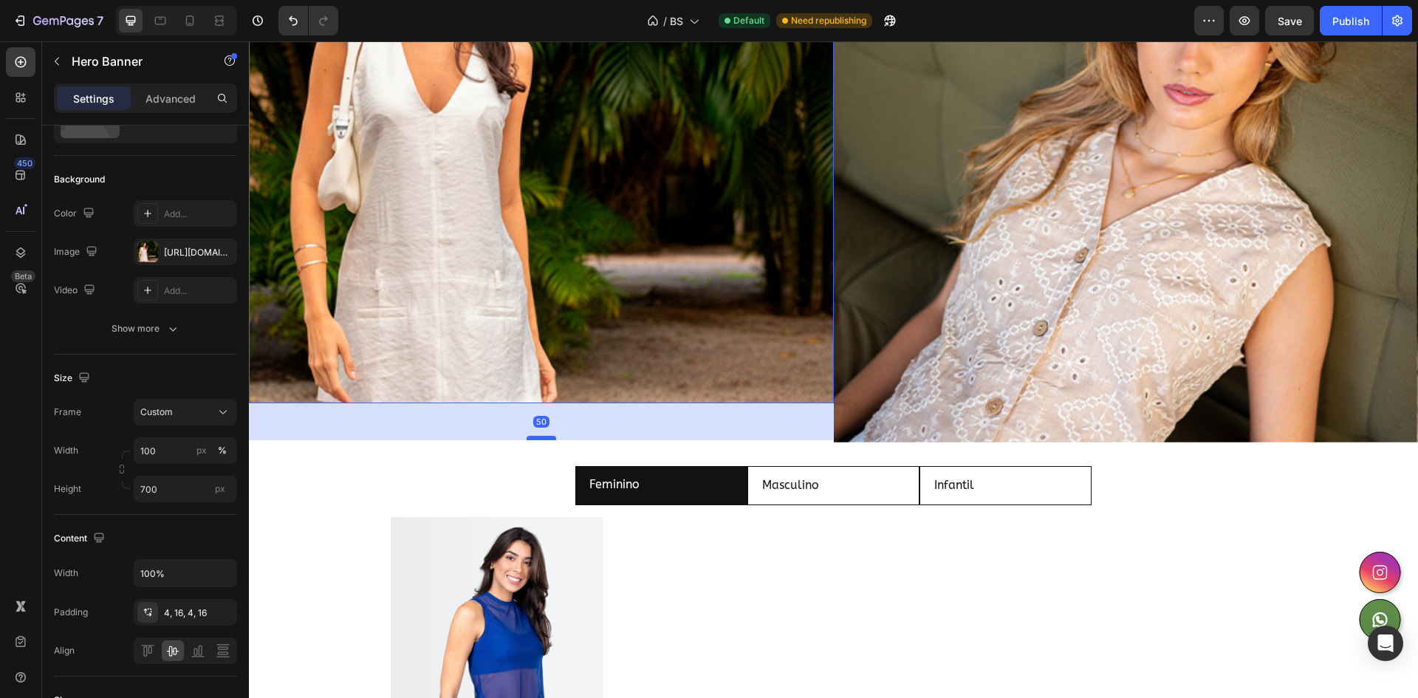
drag, startPoint x: 537, startPoint y: 401, endPoint x: 543, endPoint y: 438, distance: 37.4
click at [543, 438] on div at bounding box center [542, 438] width 30 height 4
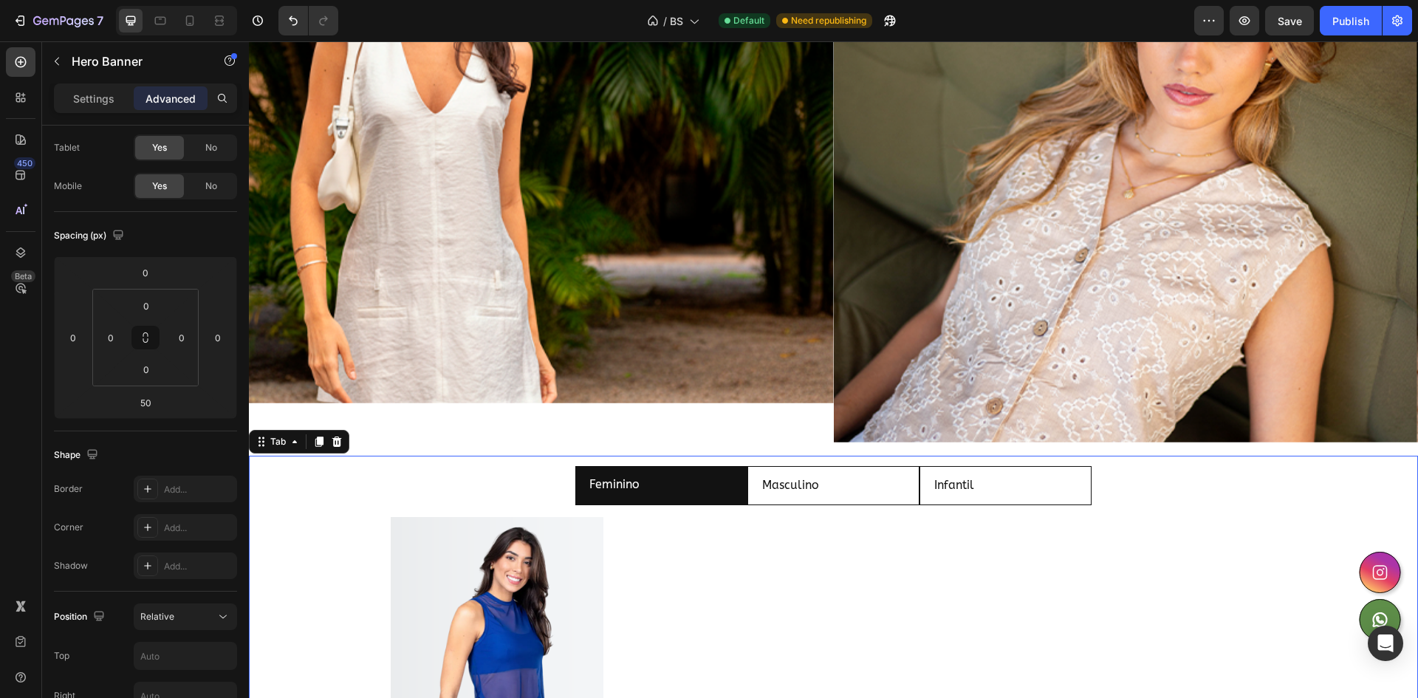
click at [505, 468] on ul "Feminino Masculino Infantil" at bounding box center [833, 485] width 1149 height 39
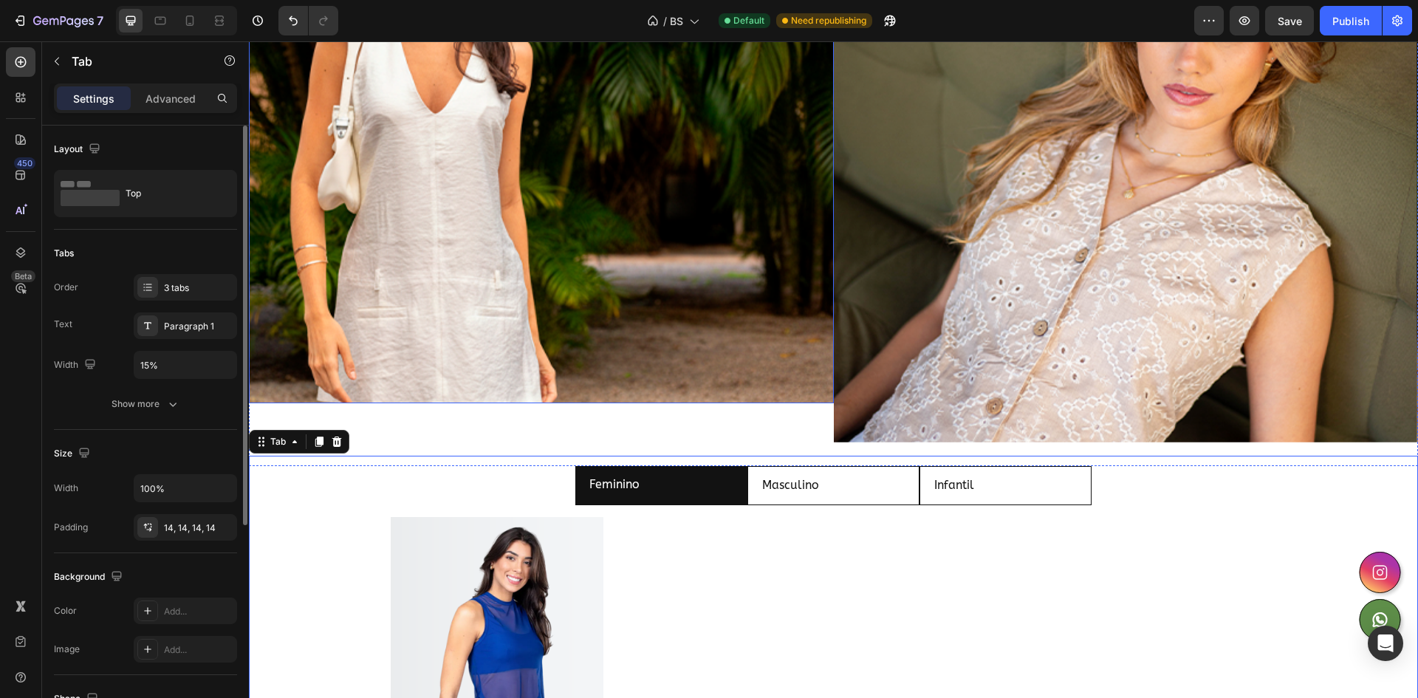
click at [544, 331] on div "Background Image" at bounding box center [541, 144] width 585 height 517
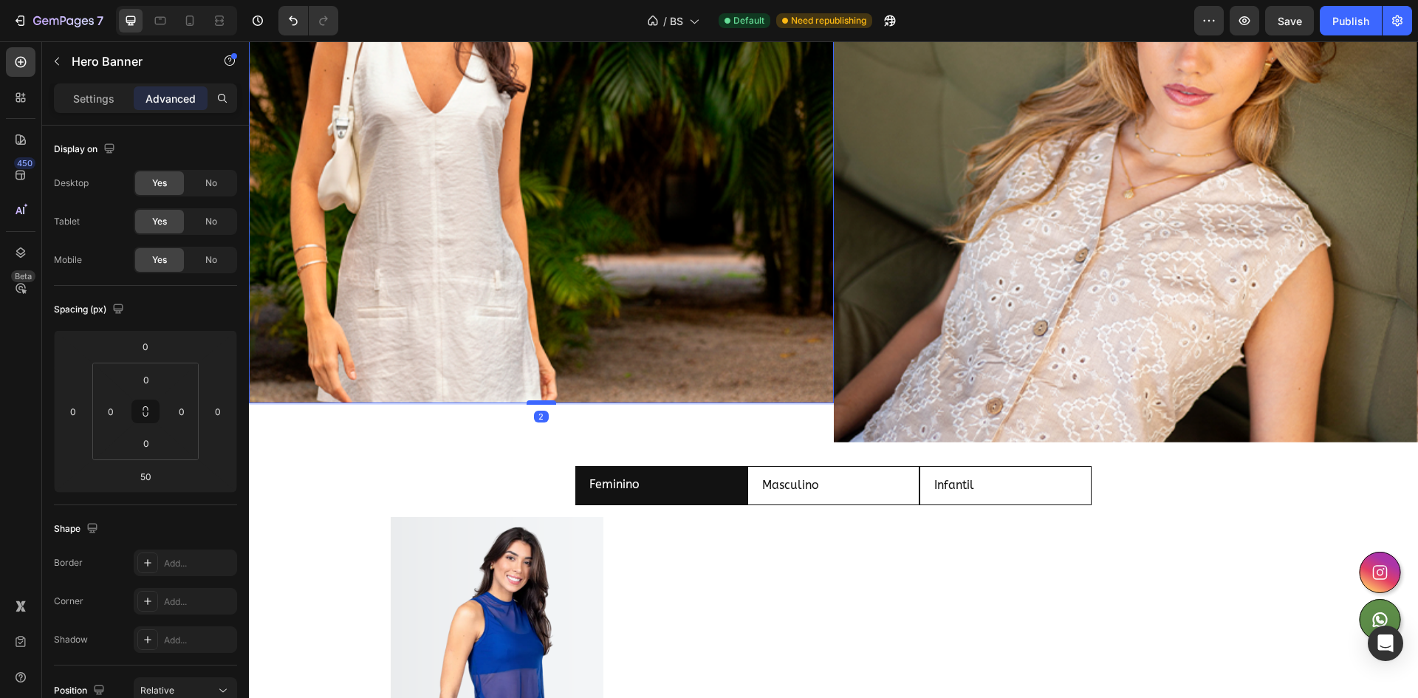
drag, startPoint x: 533, startPoint y: 438, endPoint x: 550, endPoint y: 404, distance: 37.7
click at [550, 404] on div at bounding box center [542, 402] width 30 height 4
click at [553, 400] on div "Background Image" at bounding box center [541, 144] width 585 height 517
click at [545, 400] on div at bounding box center [542, 401] width 30 height 4
type input "0"
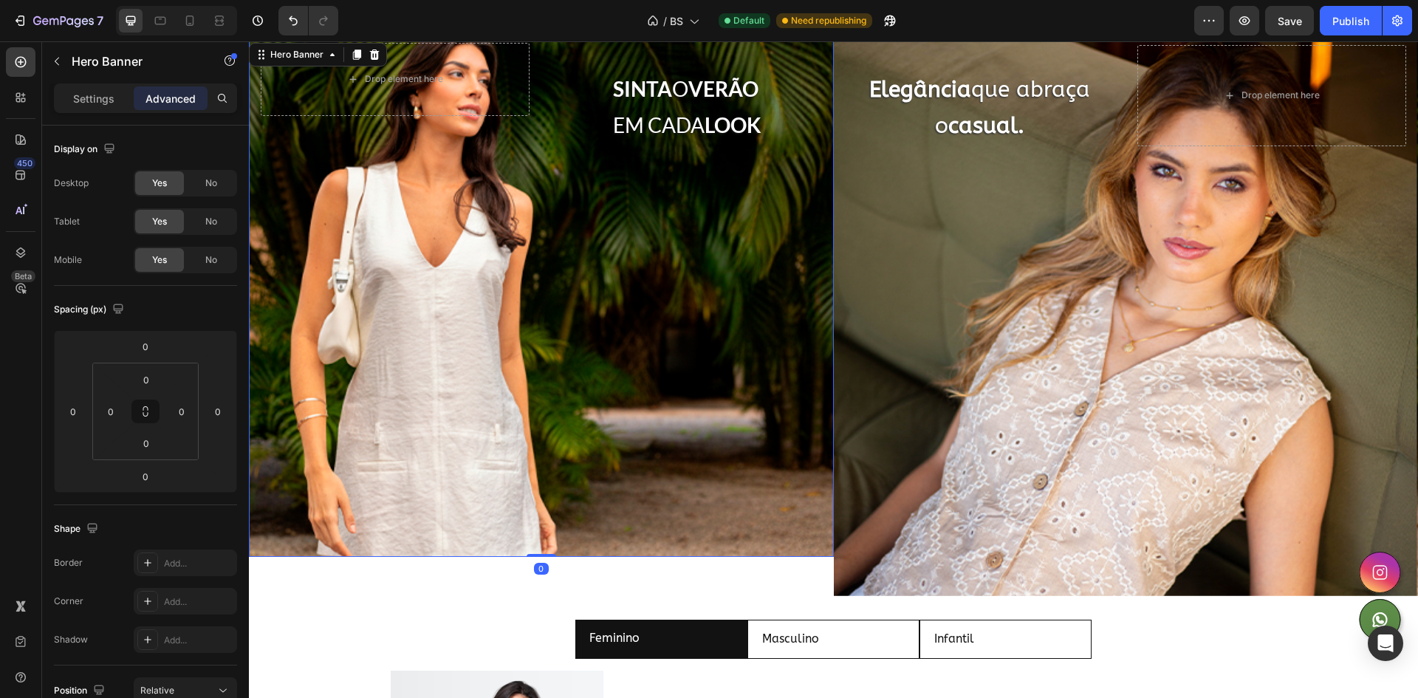
scroll to position [443, 0]
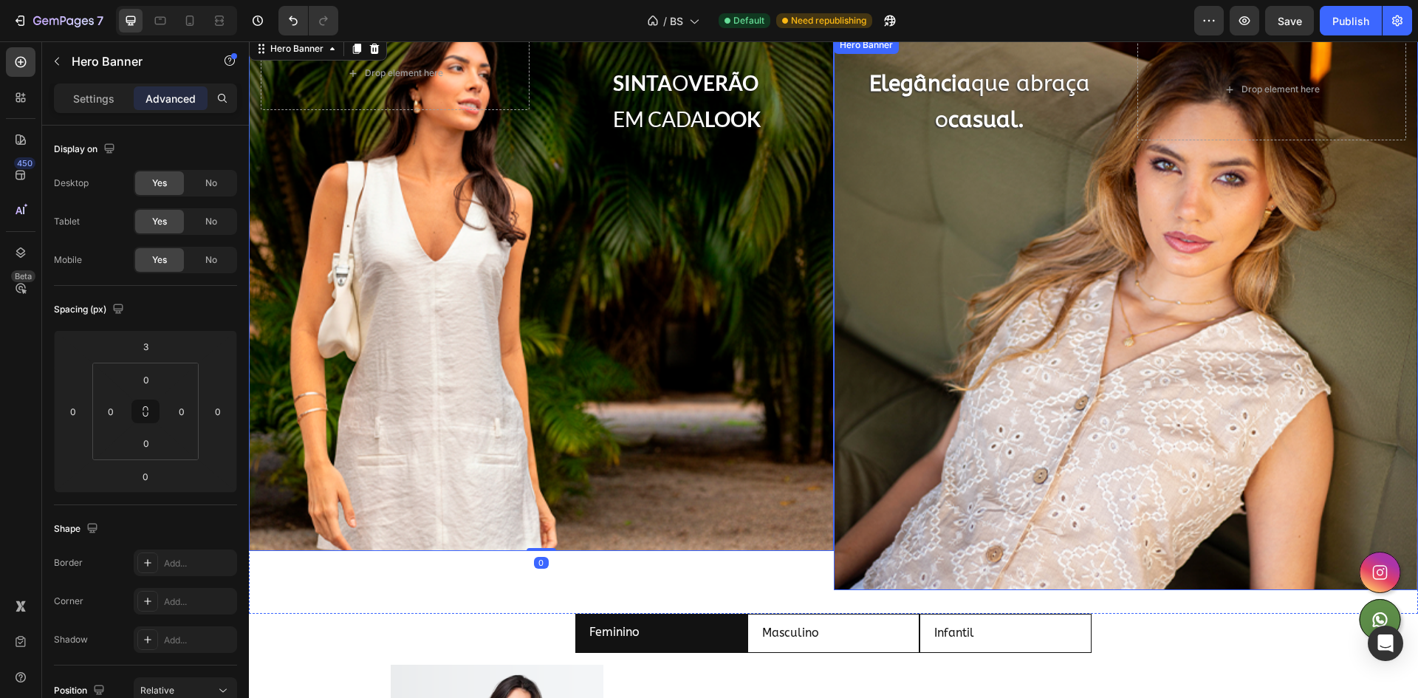
click at [960, 219] on div "Background Image" at bounding box center [1126, 313] width 585 height 554
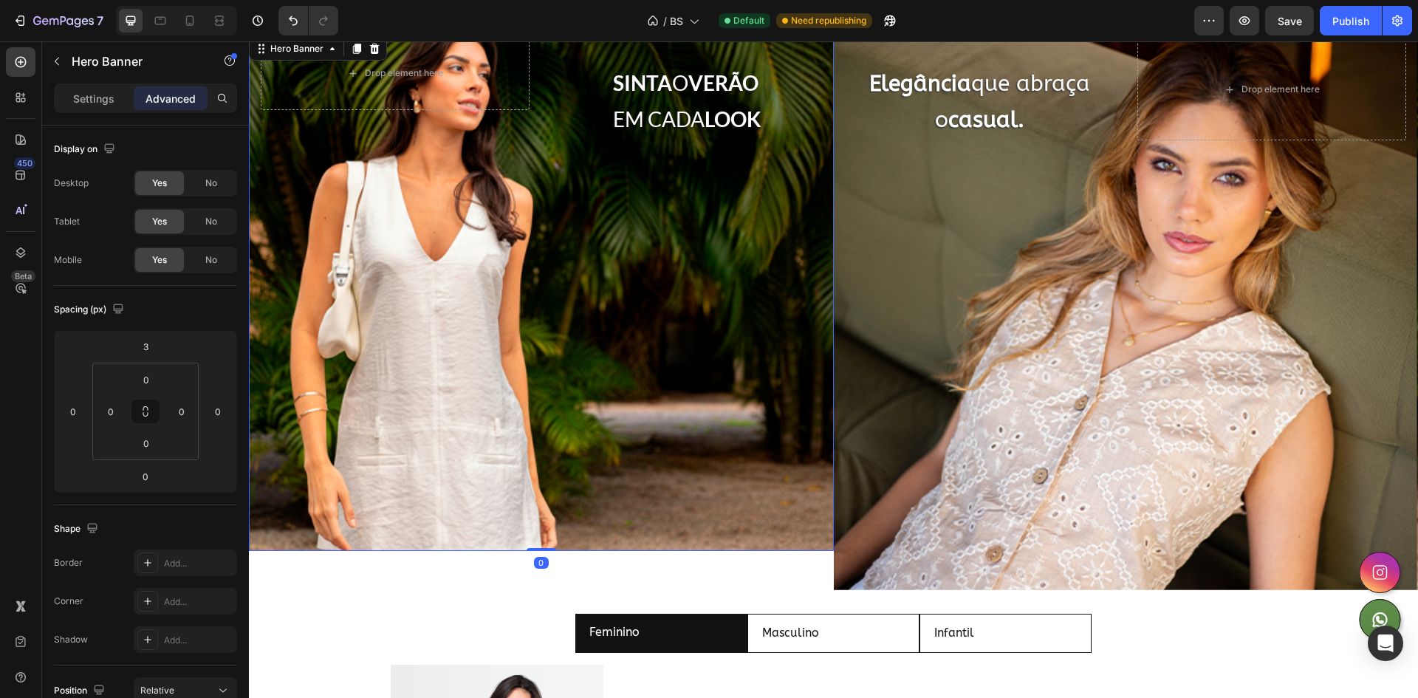
click at [561, 259] on div "Background Image" at bounding box center [541, 292] width 585 height 517
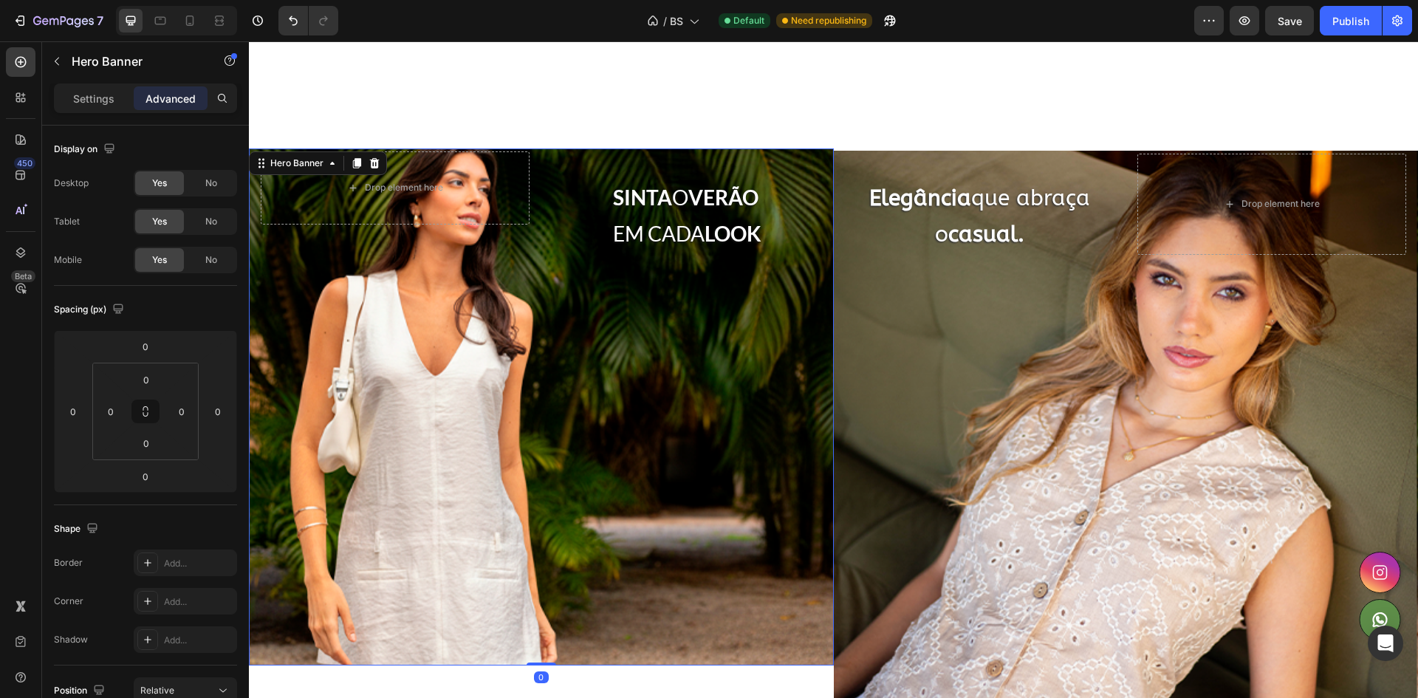
scroll to position [295, 0]
